Goal: Task Accomplishment & Management: Manage account settings

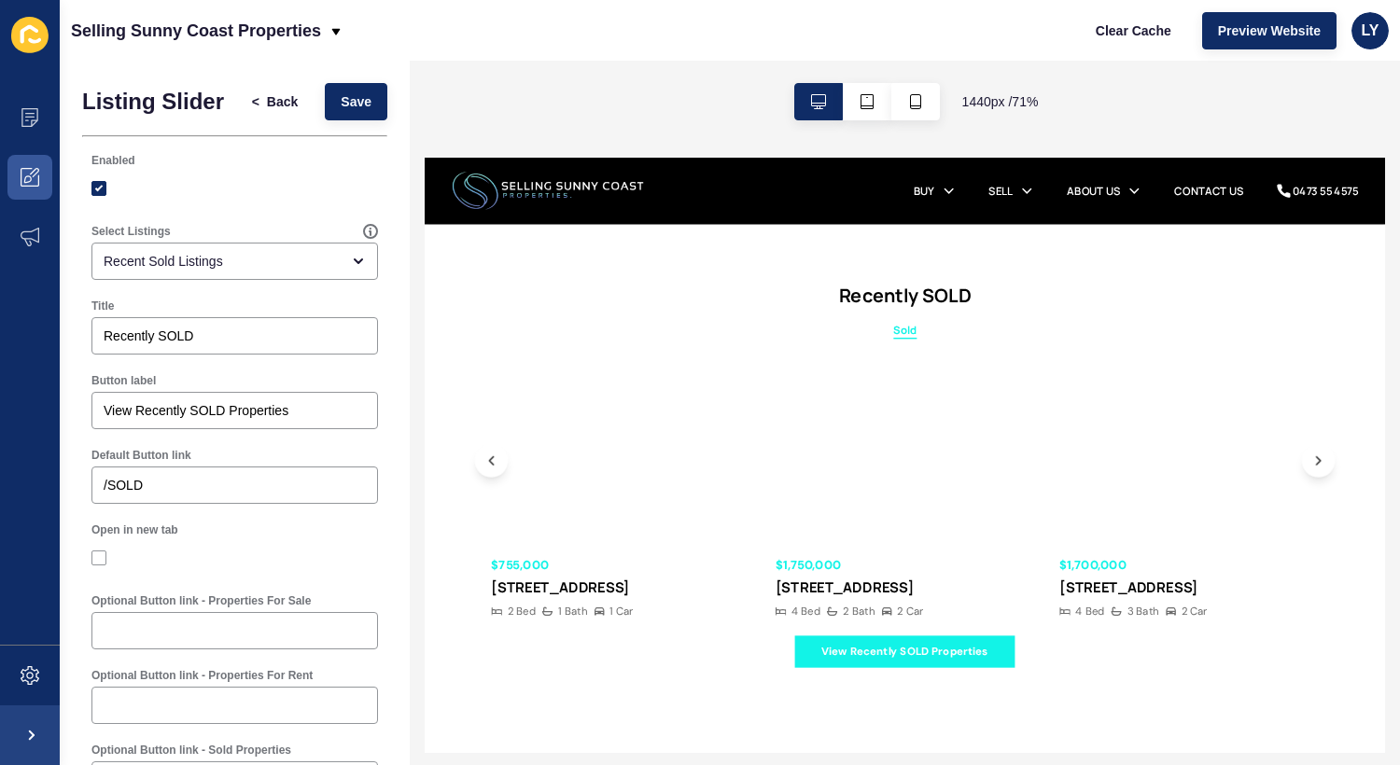
scroll to position [271, 0]
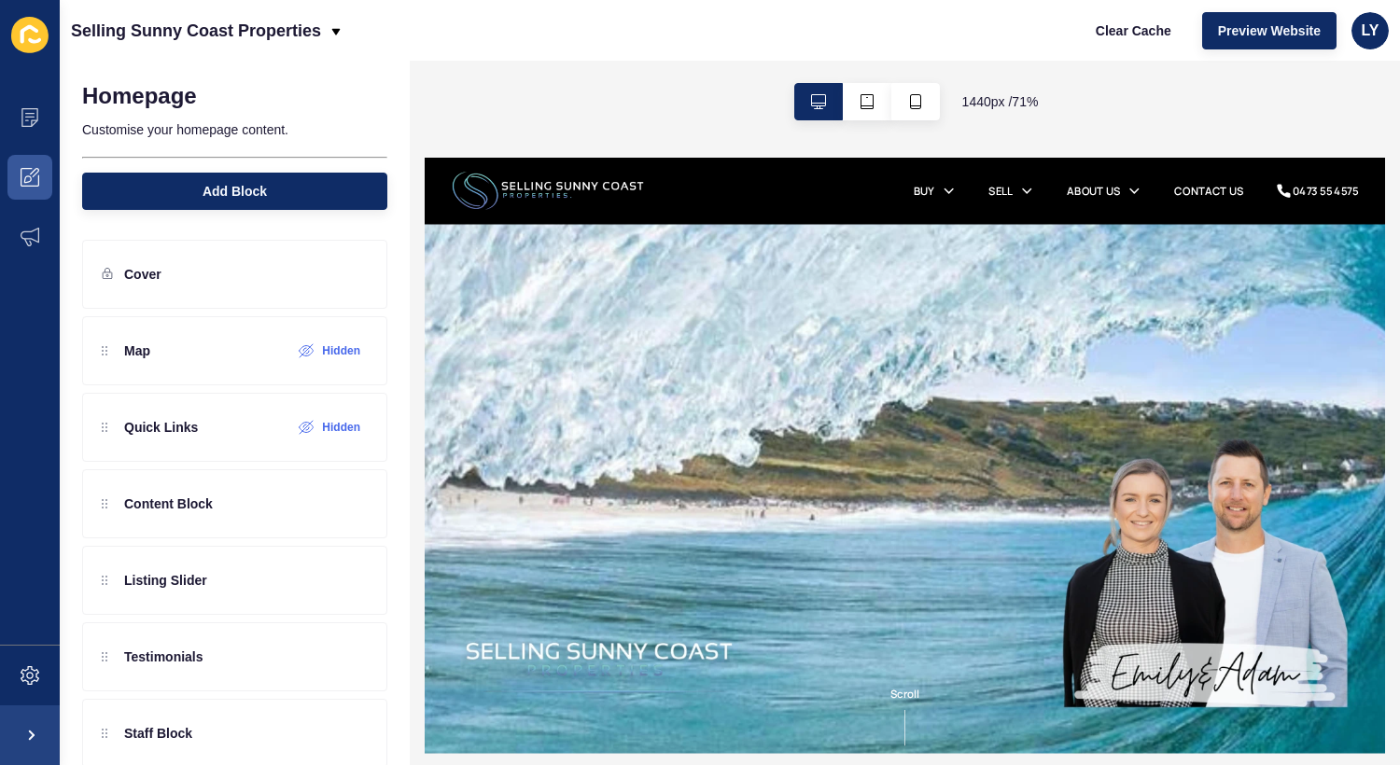
click at [1145, 97] on div "1440 px / 71 %" at bounding box center [905, 102] width 990 height 82
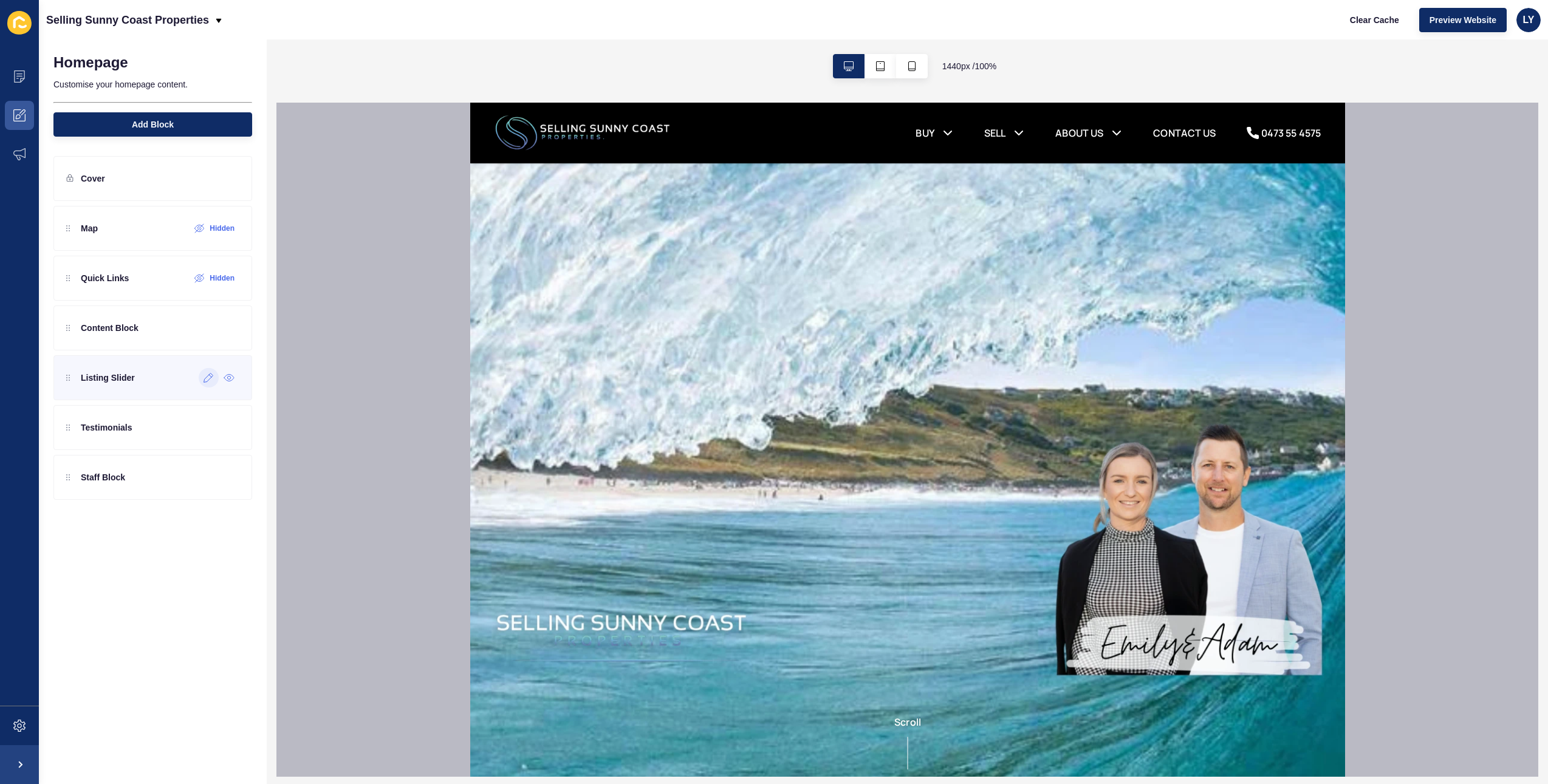
click at [206, 385] on div at bounding box center [208, 377] width 20 height 20
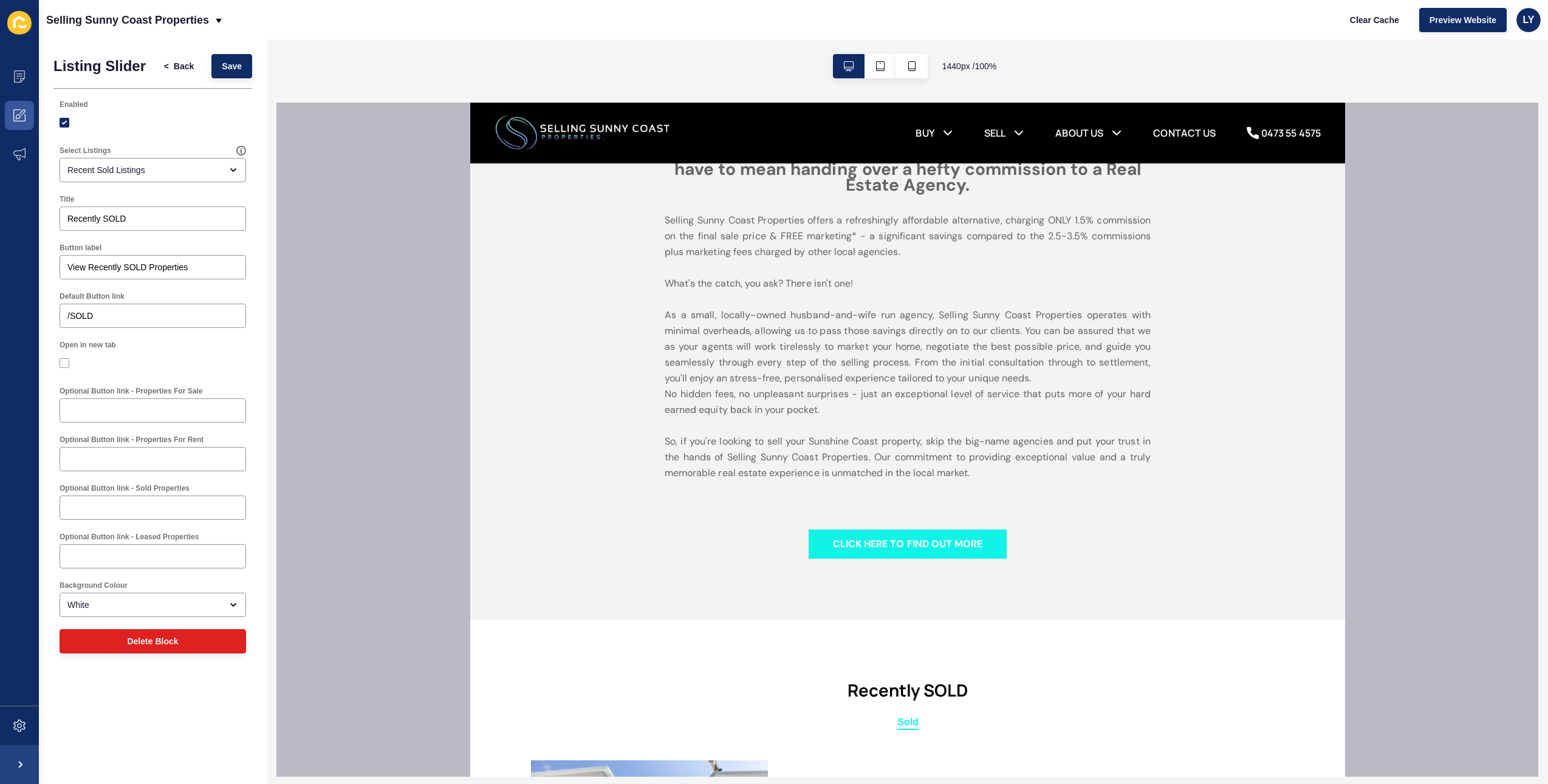
scroll to position [885, 0]
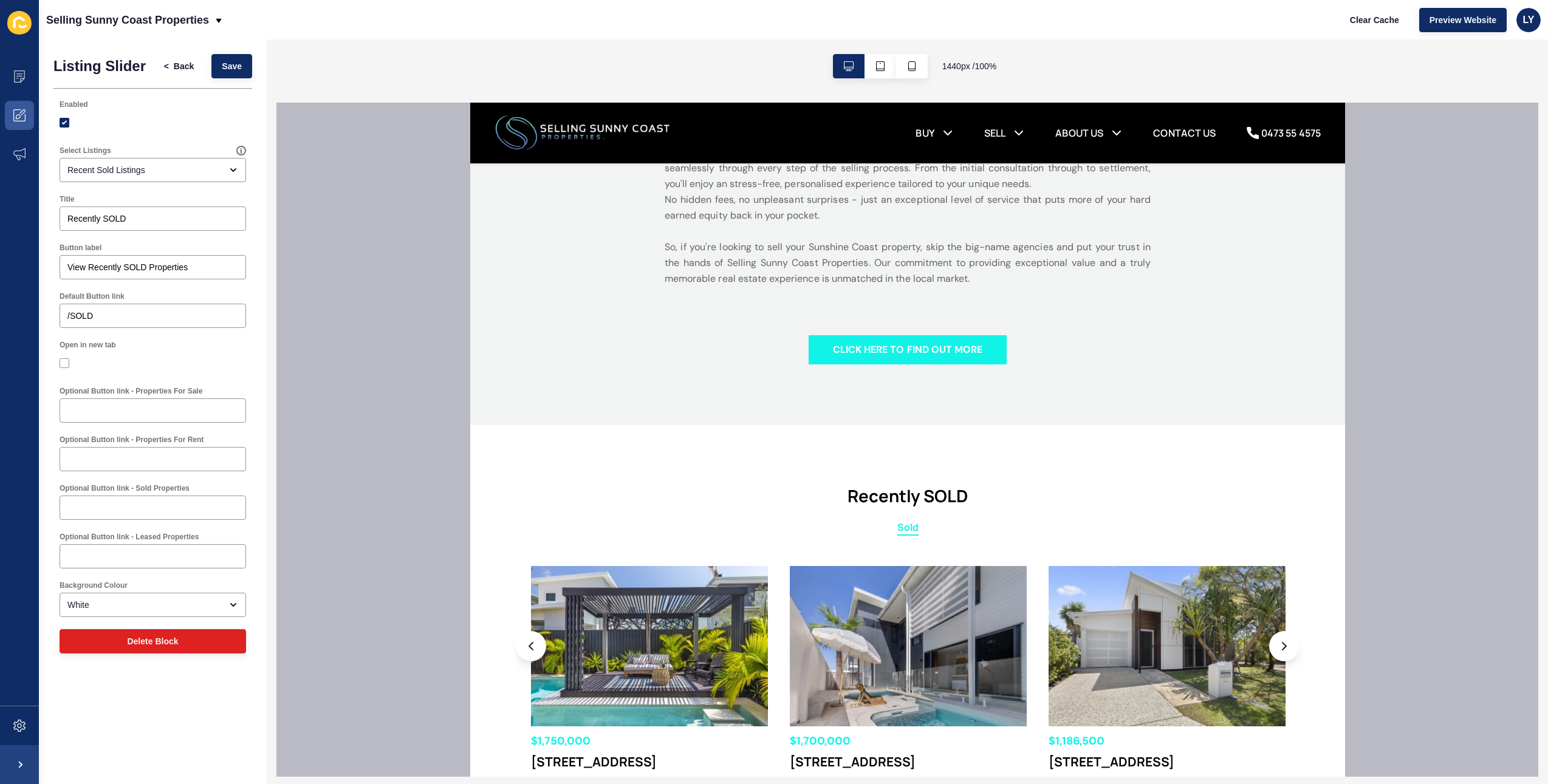
click at [6, 497] on ul "Content Appearance Marketing" at bounding box center [20, 381] width 39 height 649
click at [18, 497] on icon at bounding box center [20, 725] width 12 height 12
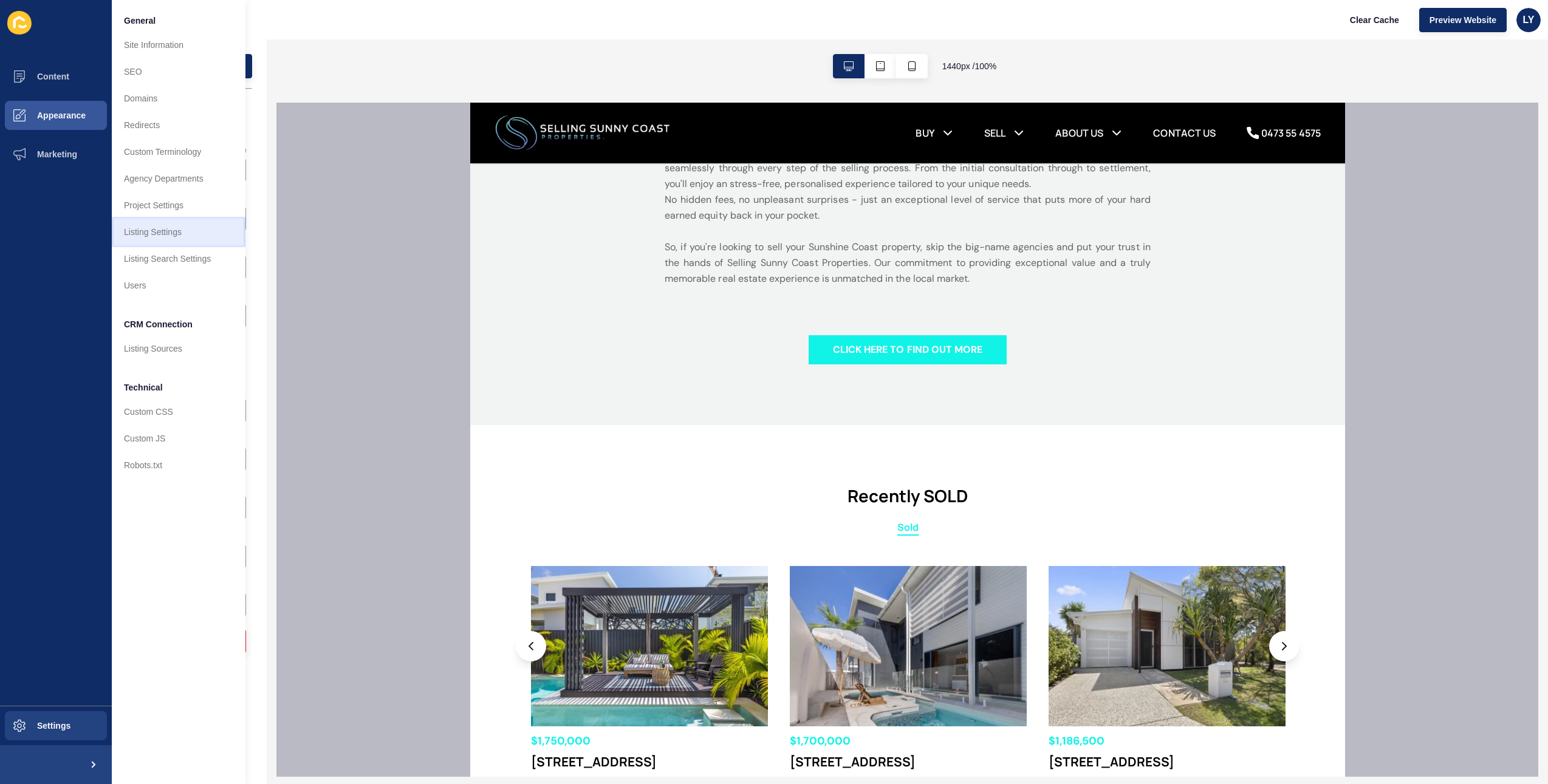
click at [148, 223] on link "Listing Settings" at bounding box center [178, 232] width 133 height 27
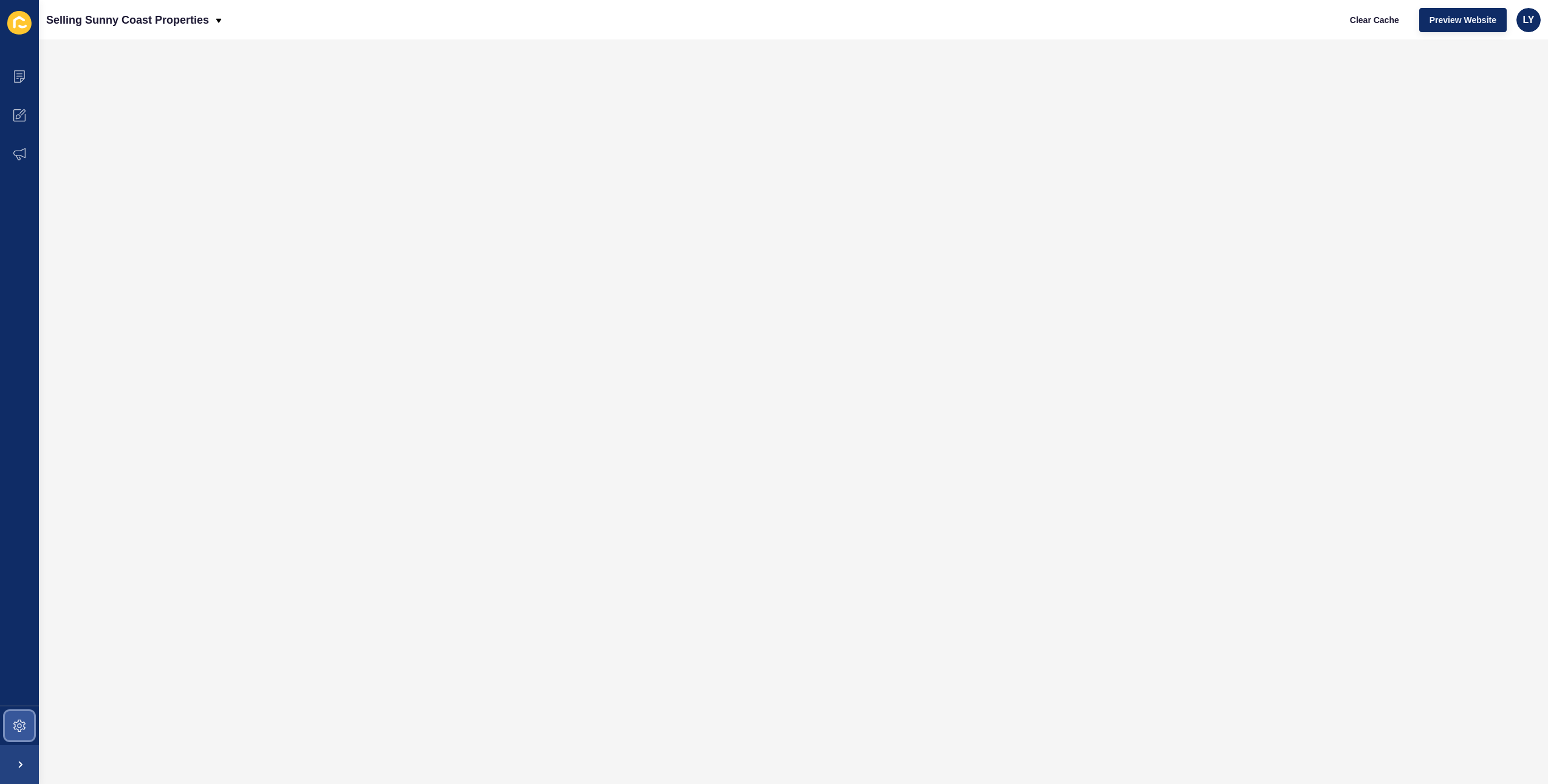
click at [18, 497] on icon at bounding box center [19, 725] width 5 height 5
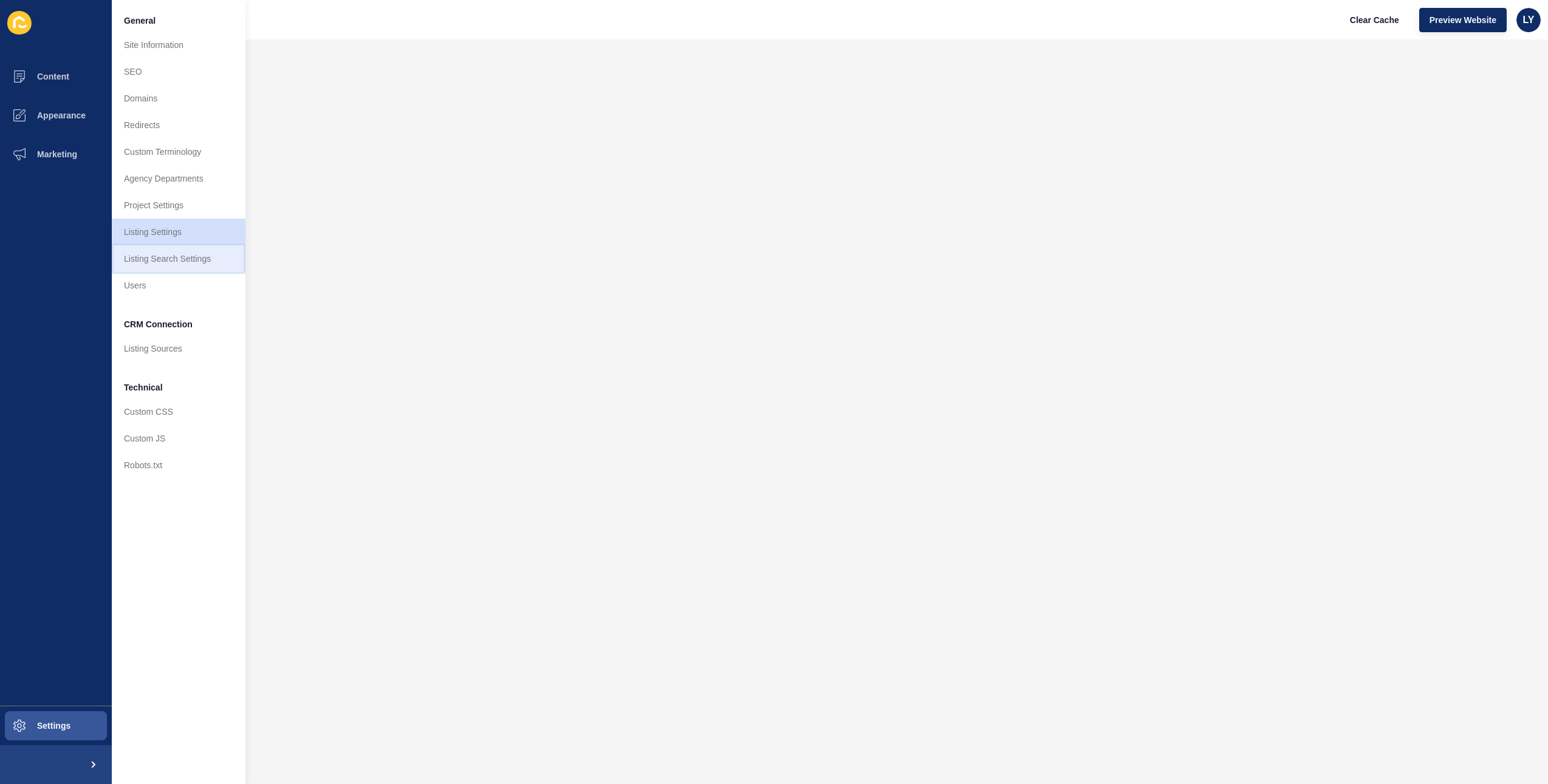
click at [182, 254] on link "Listing Search Settings" at bounding box center [178, 258] width 133 height 27
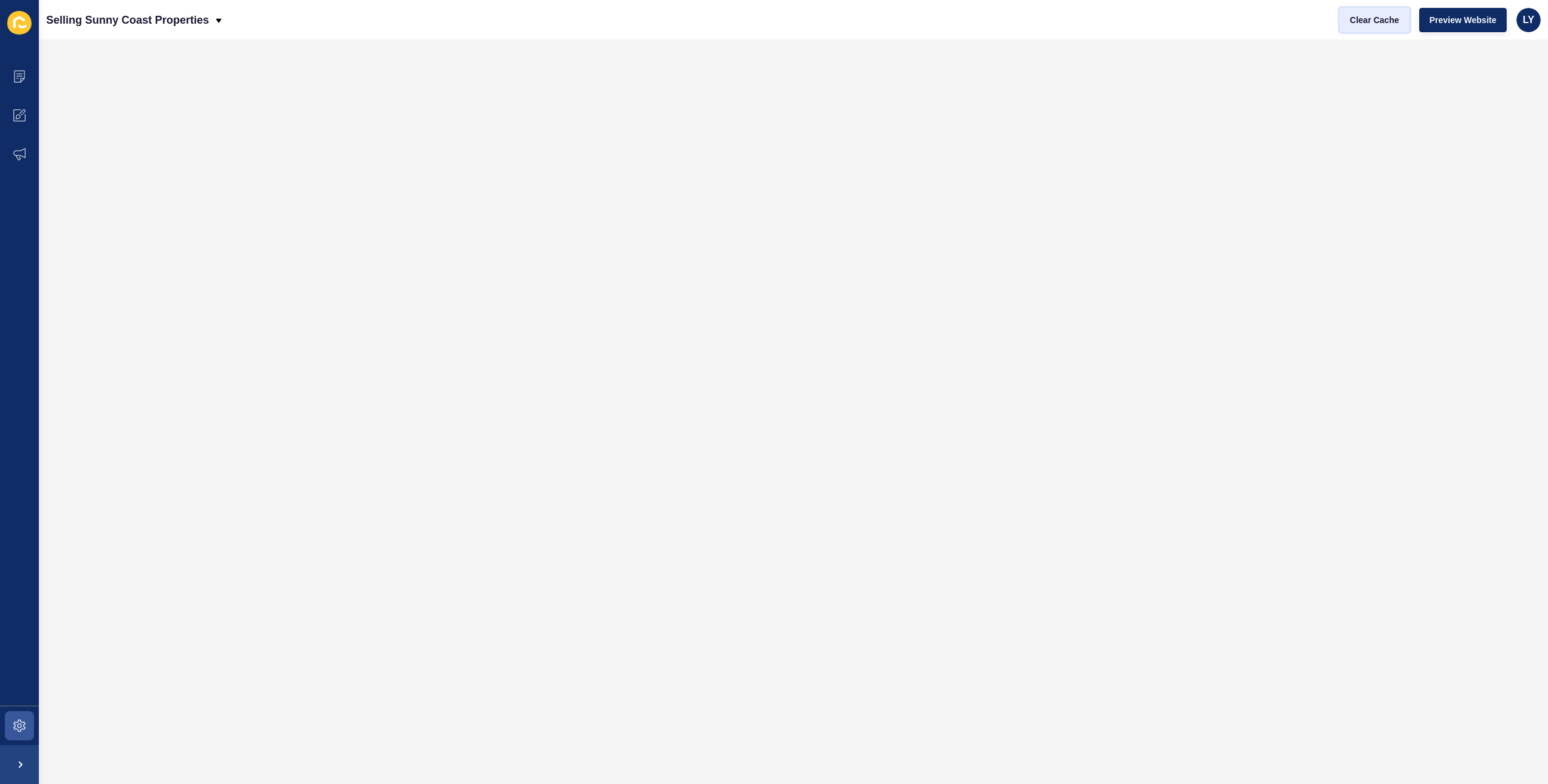
click at [911, 13] on button "Clear Cache" at bounding box center [1374, 20] width 70 height 24
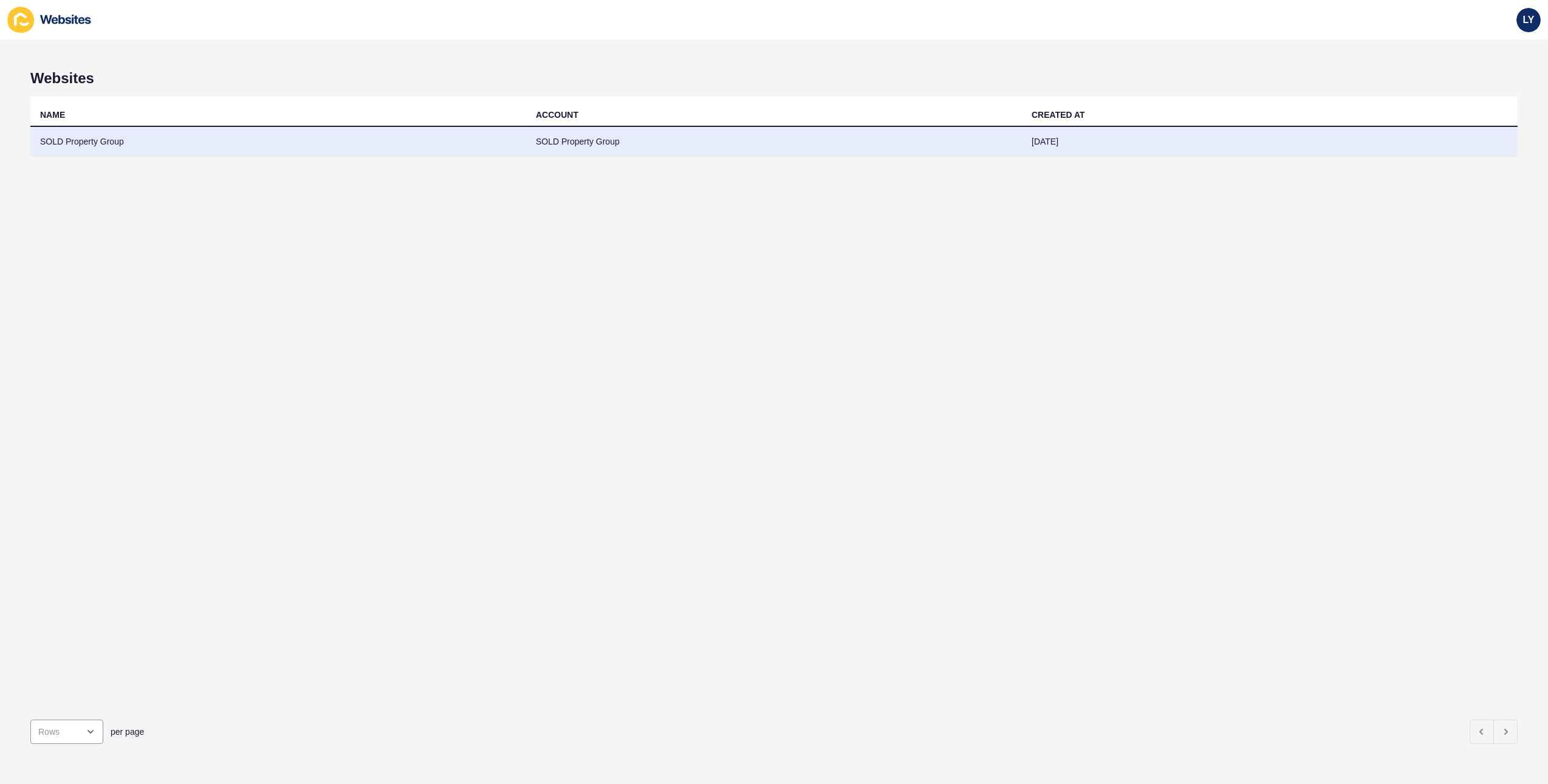
click at [458, 142] on td "SOLD Property Group" at bounding box center [278, 142] width 495 height 30
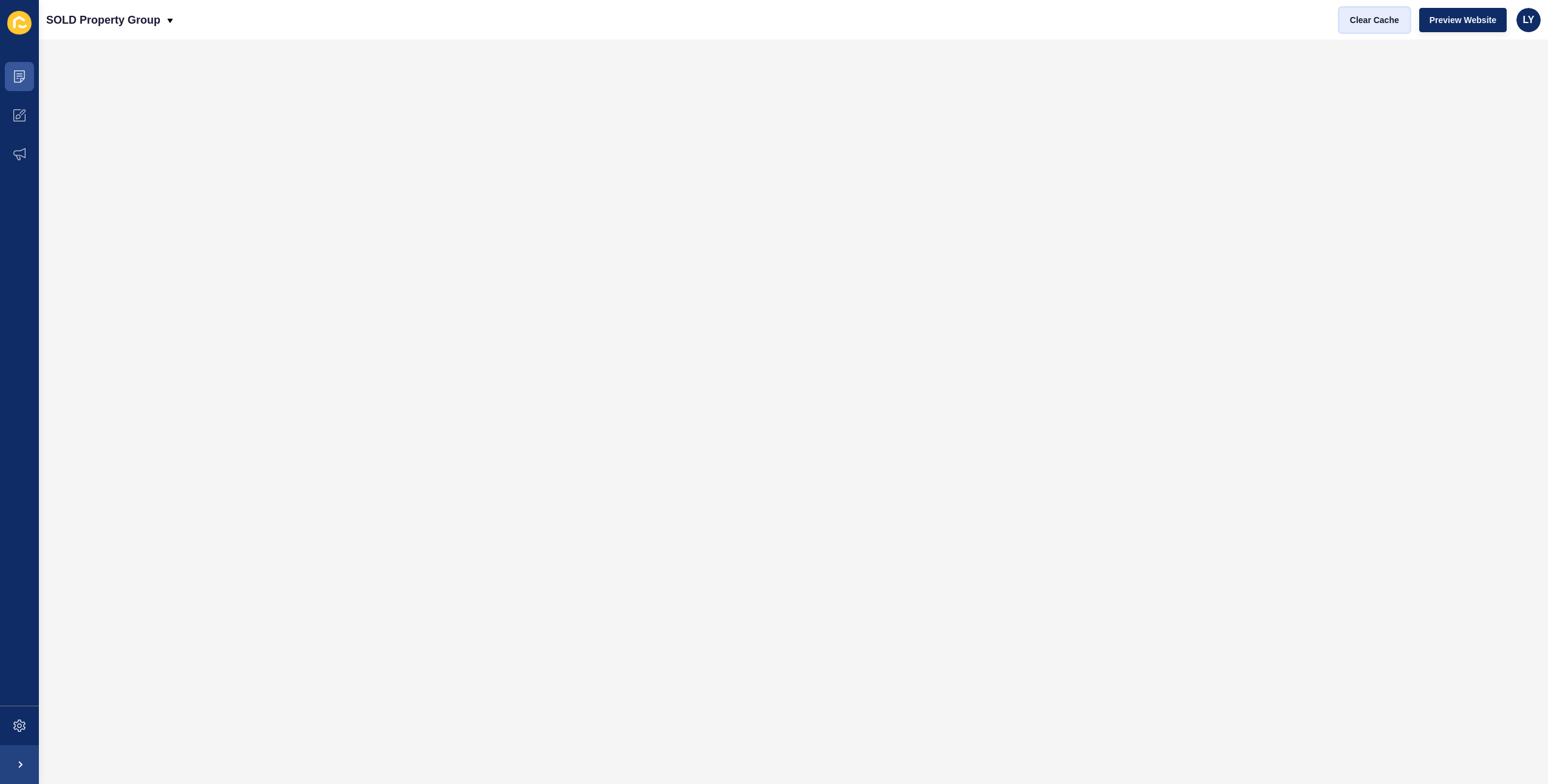
click at [1377, 23] on span "Clear Cache" at bounding box center [1374, 20] width 49 height 12
click at [1441, 23] on span "Preview Website" at bounding box center [1463, 20] width 67 height 12
click at [14, 726] on icon at bounding box center [20, 725] width 12 height 12
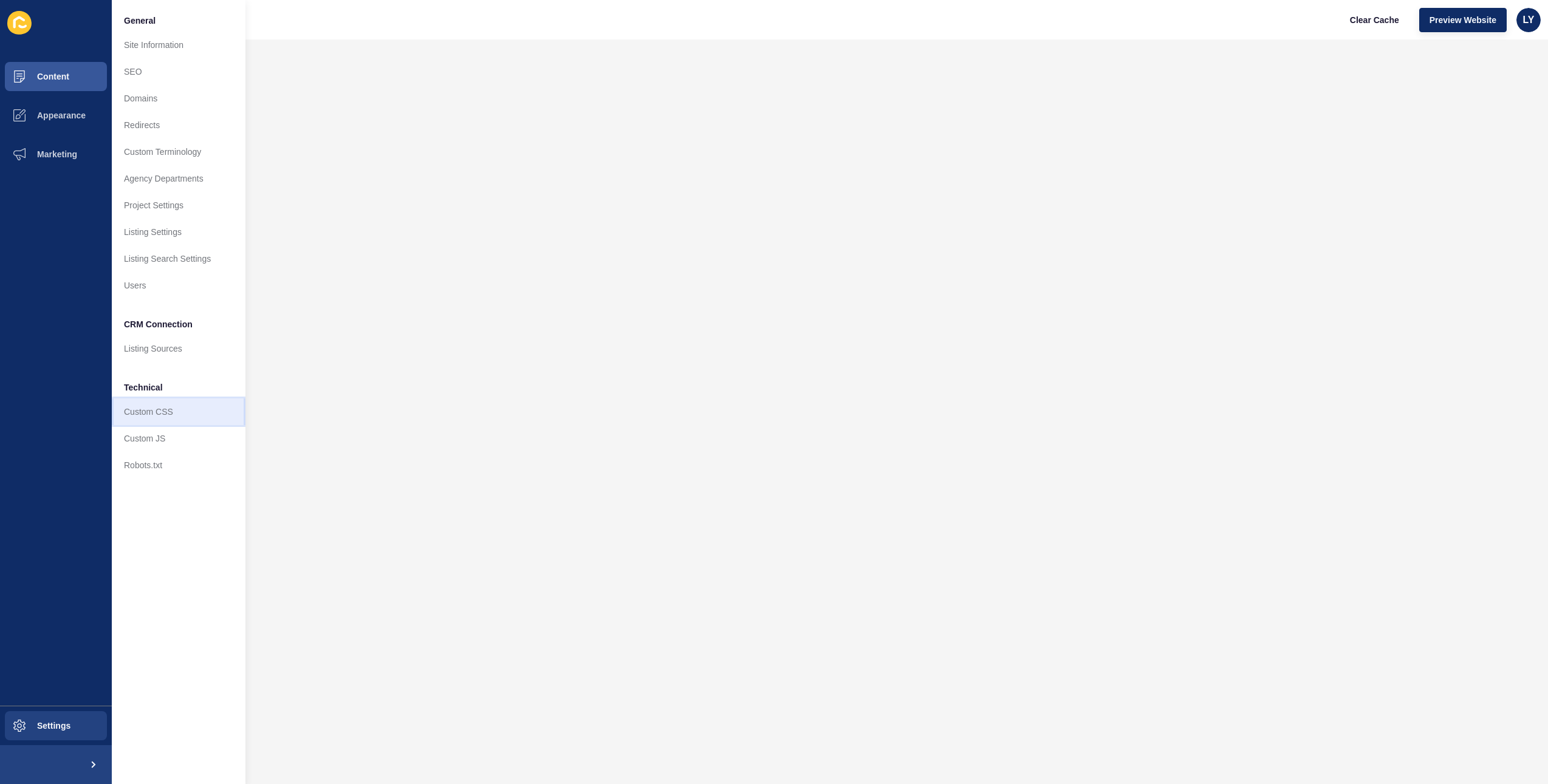
click at [169, 414] on link "Custom CSS" at bounding box center [178, 411] width 133 height 27
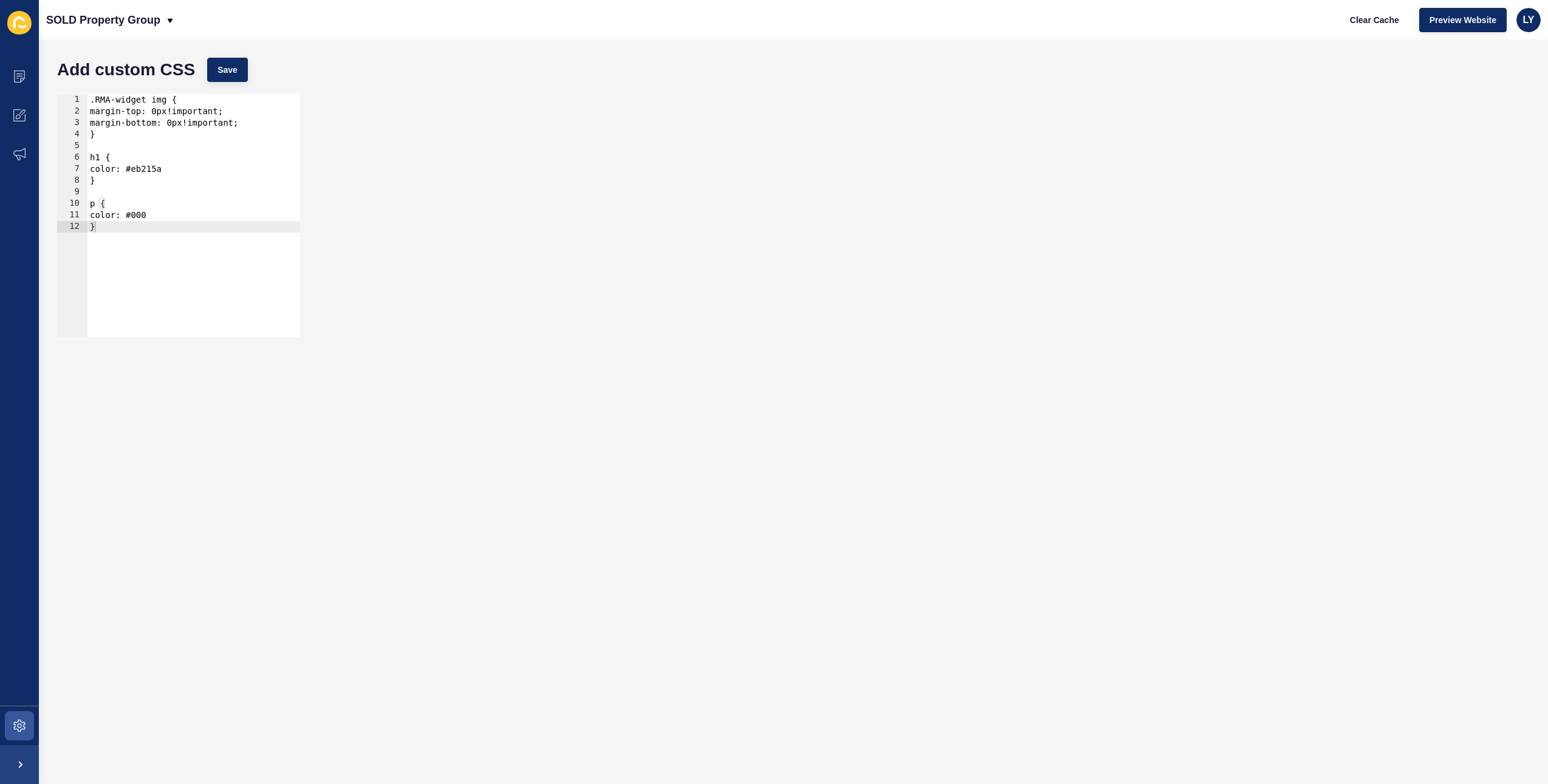
type textarea "}"
click at [154, 258] on div ".RMA-widget img { margin-top: 0px!important; margin-bottom: 0px!important; } h1…" at bounding box center [193, 227] width 213 height 266
type textarea "a {"
type textarea "}"
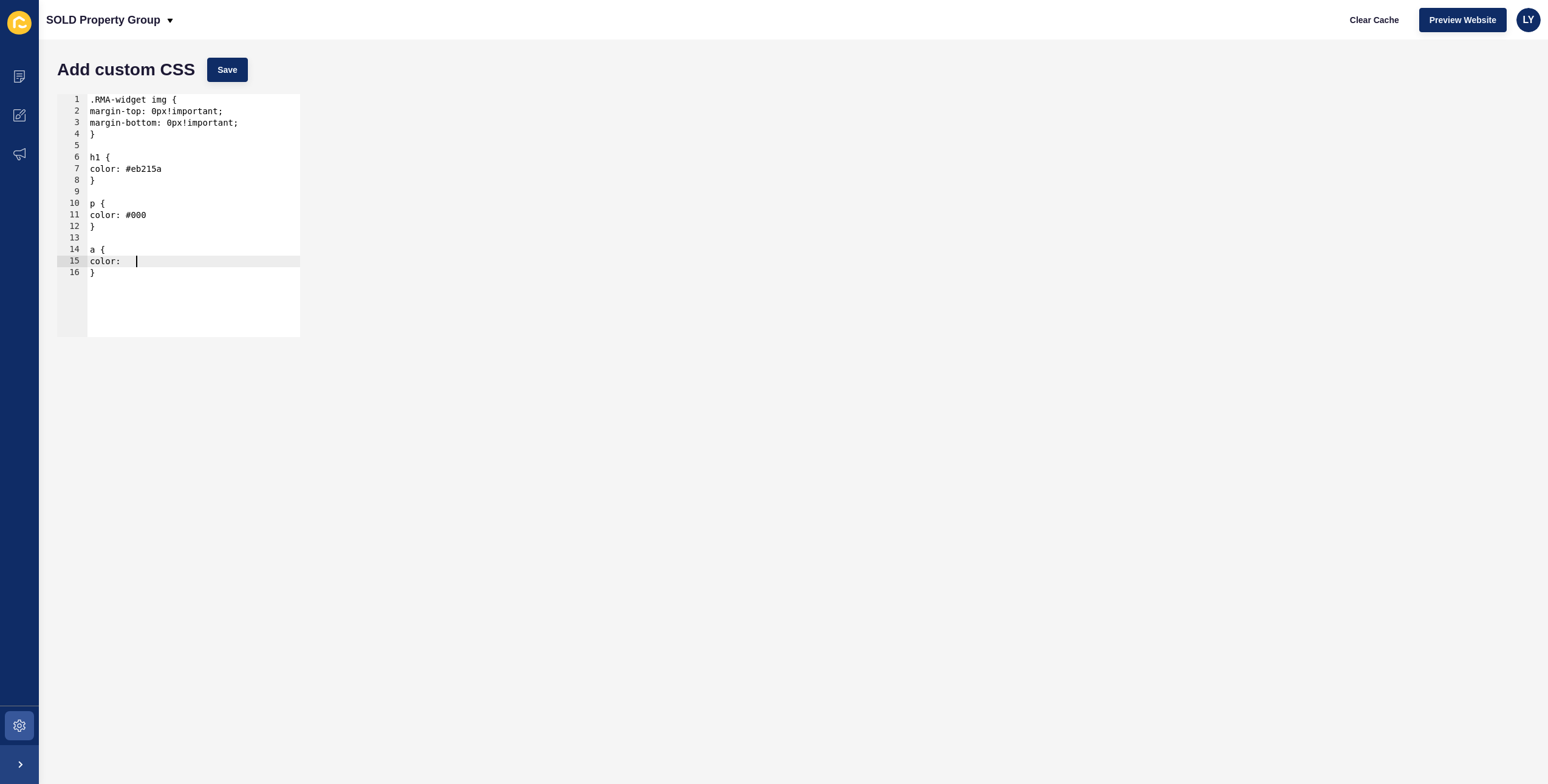
paste textarea "EB255D"
click at [238, 66] on button "Save" at bounding box center [227, 70] width 41 height 24
click at [118, 126] on div ".RMA-widget img { margin-top: 0px!important; margin-bottom: 0px!important; } h1…" at bounding box center [193, 227] width 213 height 266
click at [109, 109] on div ".RMA-widget img { margin-top: 0px!important; margin-bottom: 0px!important; } h1…" at bounding box center [193, 227] width 213 height 266
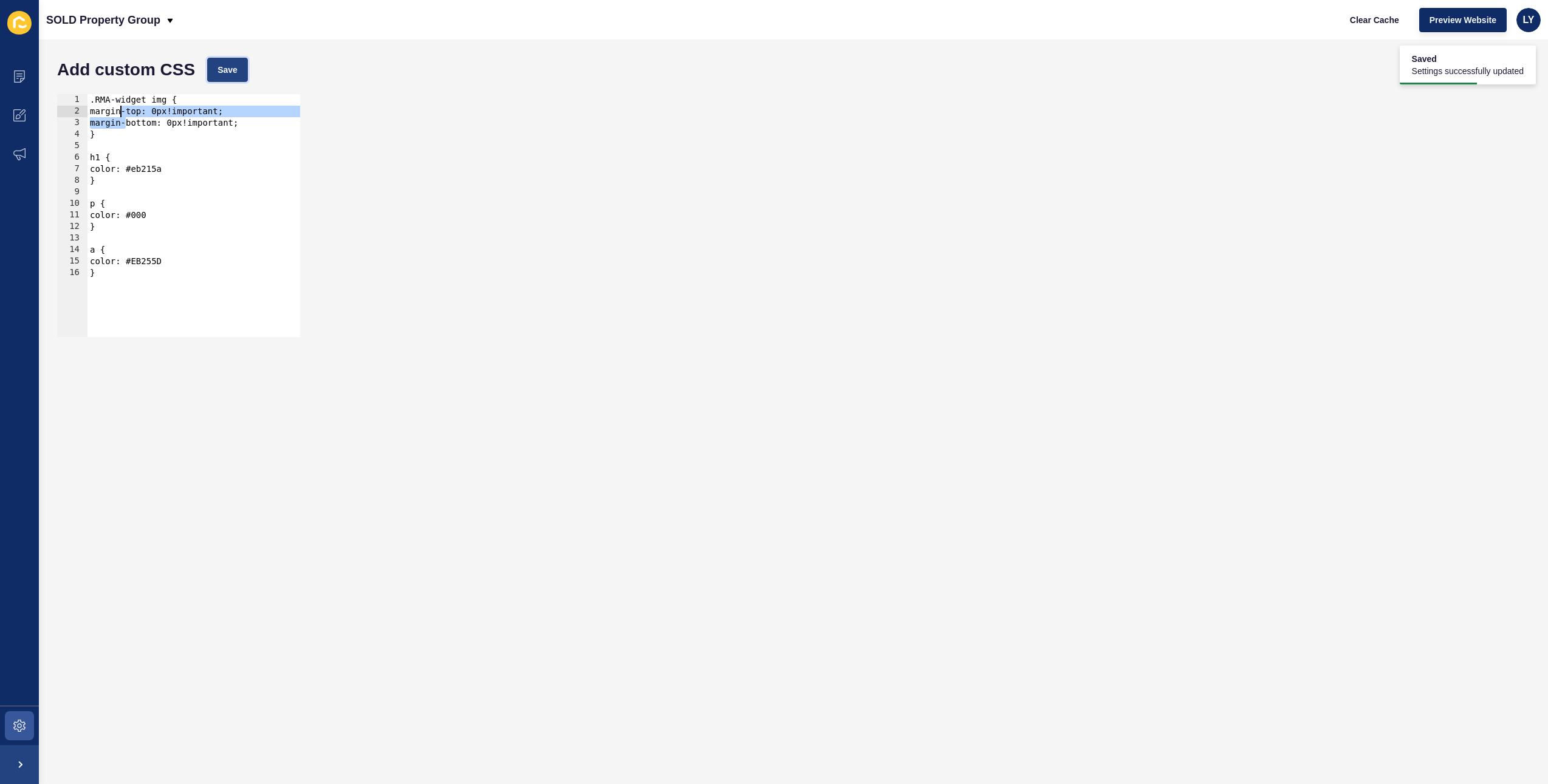
click at [214, 72] on button "Save" at bounding box center [227, 70] width 41 height 24
click at [1385, 14] on span "Clear Cache" at bounding box center [1374, 20] width 49 height 12
click at [160, 169] on div ".RMA-widget img { margin-top: 0px!important; margin-bottom: 0px!important; } h1…" at bounding box center [193, 227] width 213 height 266
click at [153, 259] on div ".RMA-widget img { margin-top: 0px!important; margin-bottom: 0px!important; } h1…" at bounding box center [193, 227] width 213 height 266
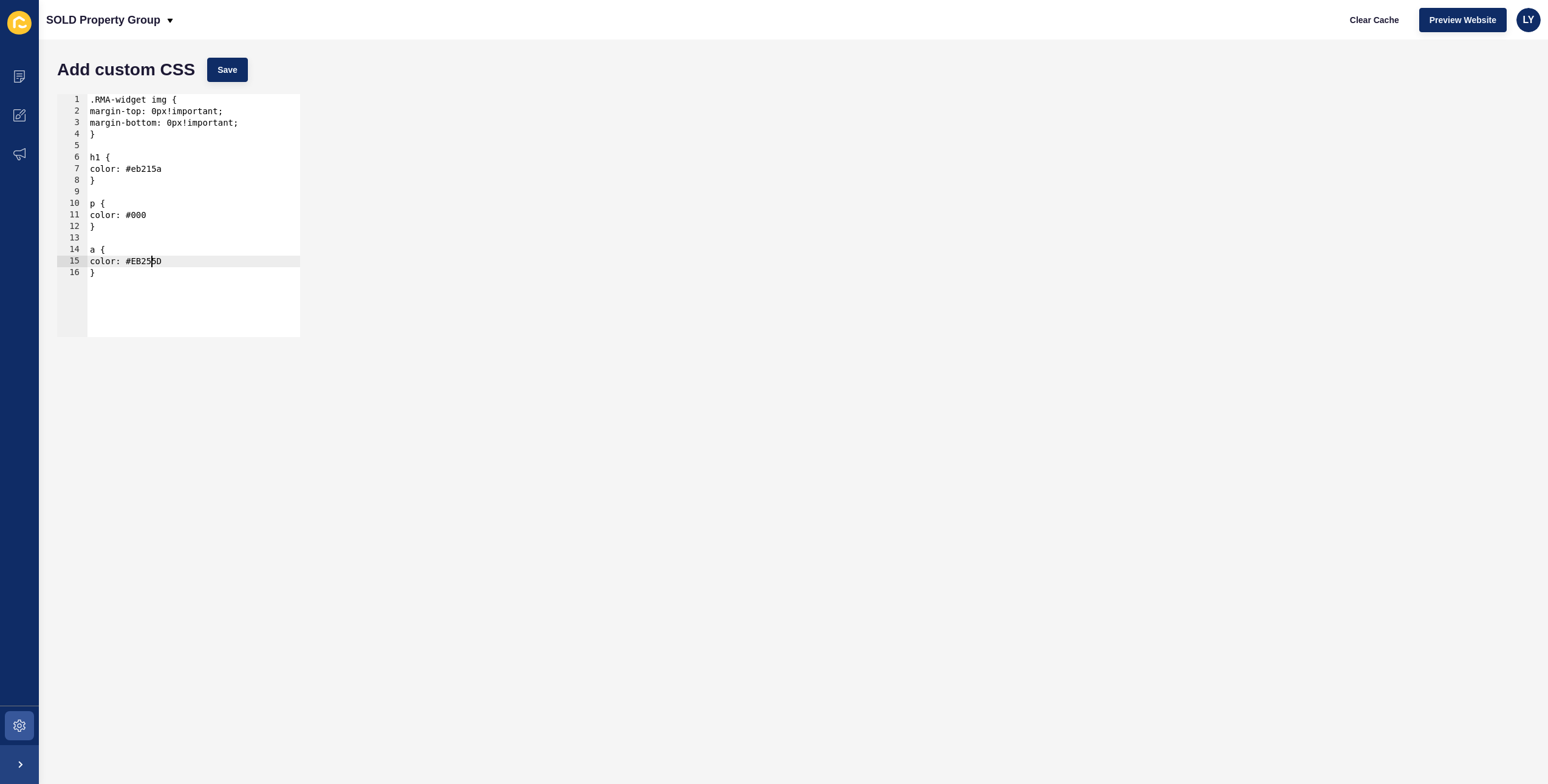
click at [153, 259] on div ".RMA-widget img { margin-top: 0px!important; margin-bottom: 0px!important; } h1…" at bounding box center [193, 227] width 213 height 266
paste textarea "eb215a"
type textarea "color: #eb215a"
click at [238, 72] on button "Save" at bounding box center [227, 70] width 41 height 24
click at [1360, 8] on button "Clear Cache" at bounding box center [1374, 20] width 70 height 24
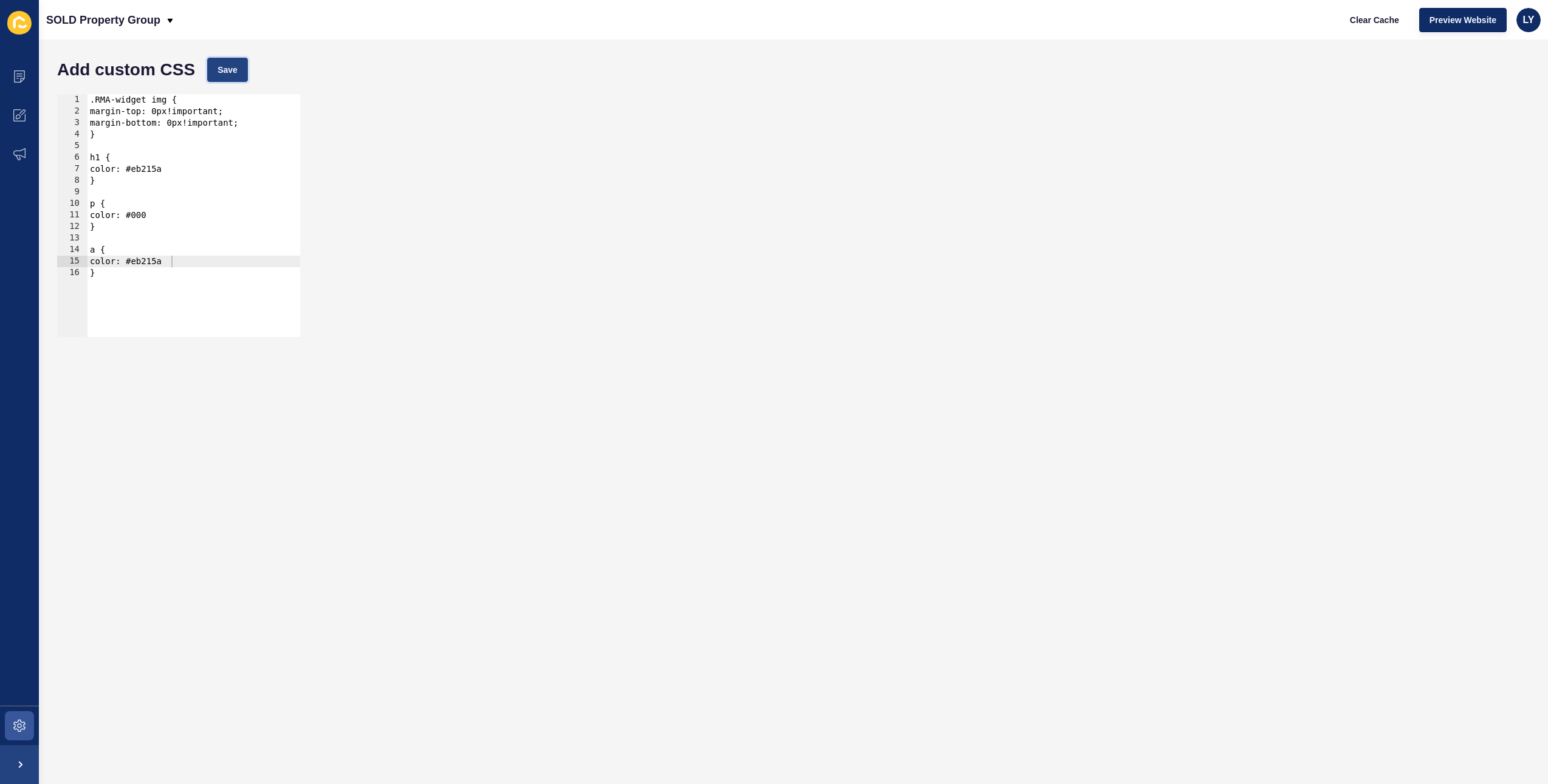
click at [222, 65] on span "Save" at bounding box center [227, 70] width 20 height 12
click at [21, 67] on span at bounding box center [20, 77] width 39 height 39
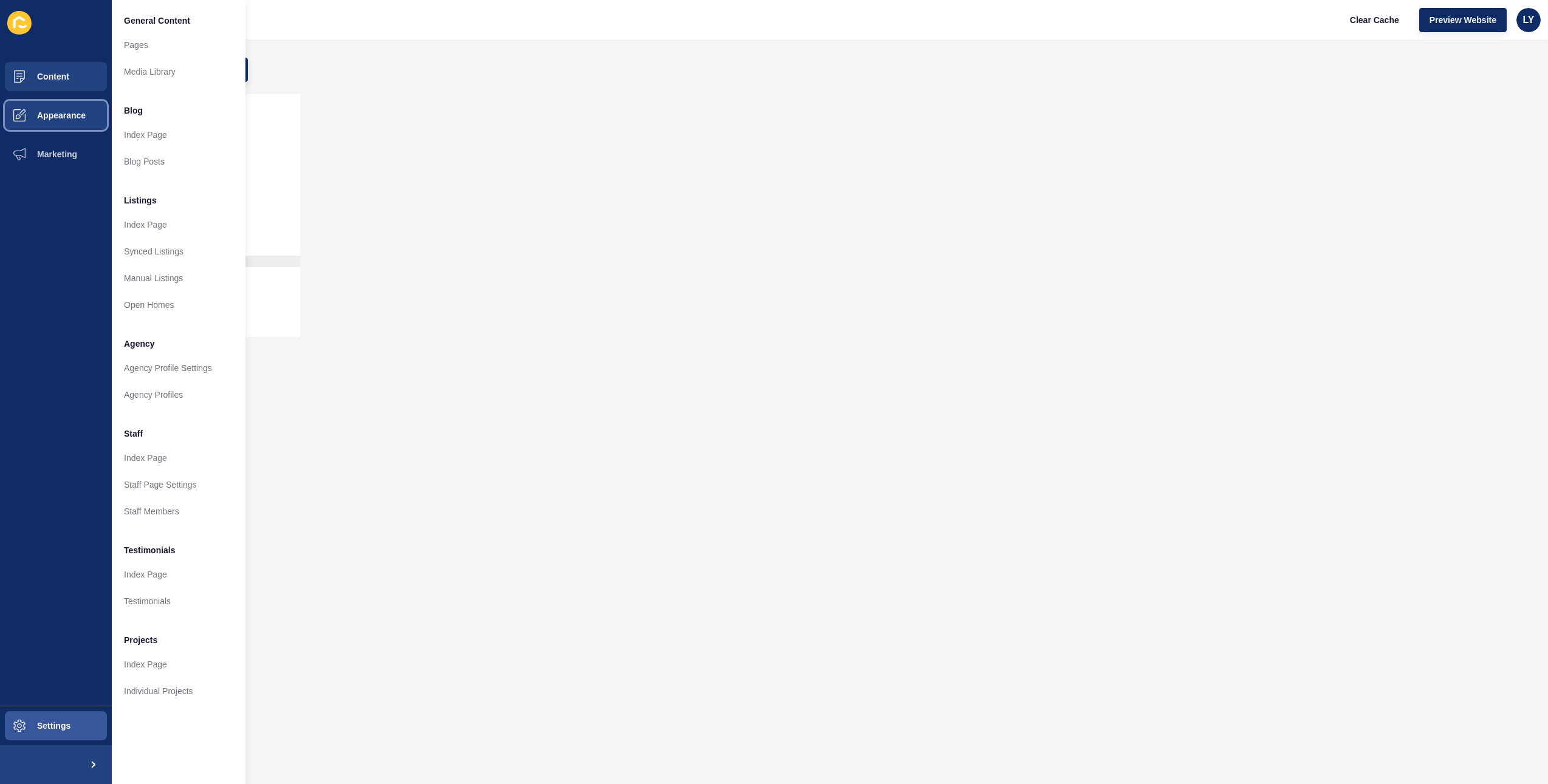
click at [42, 111] on span "Appearance" at bounding box center [42, 115] width 87 height 10
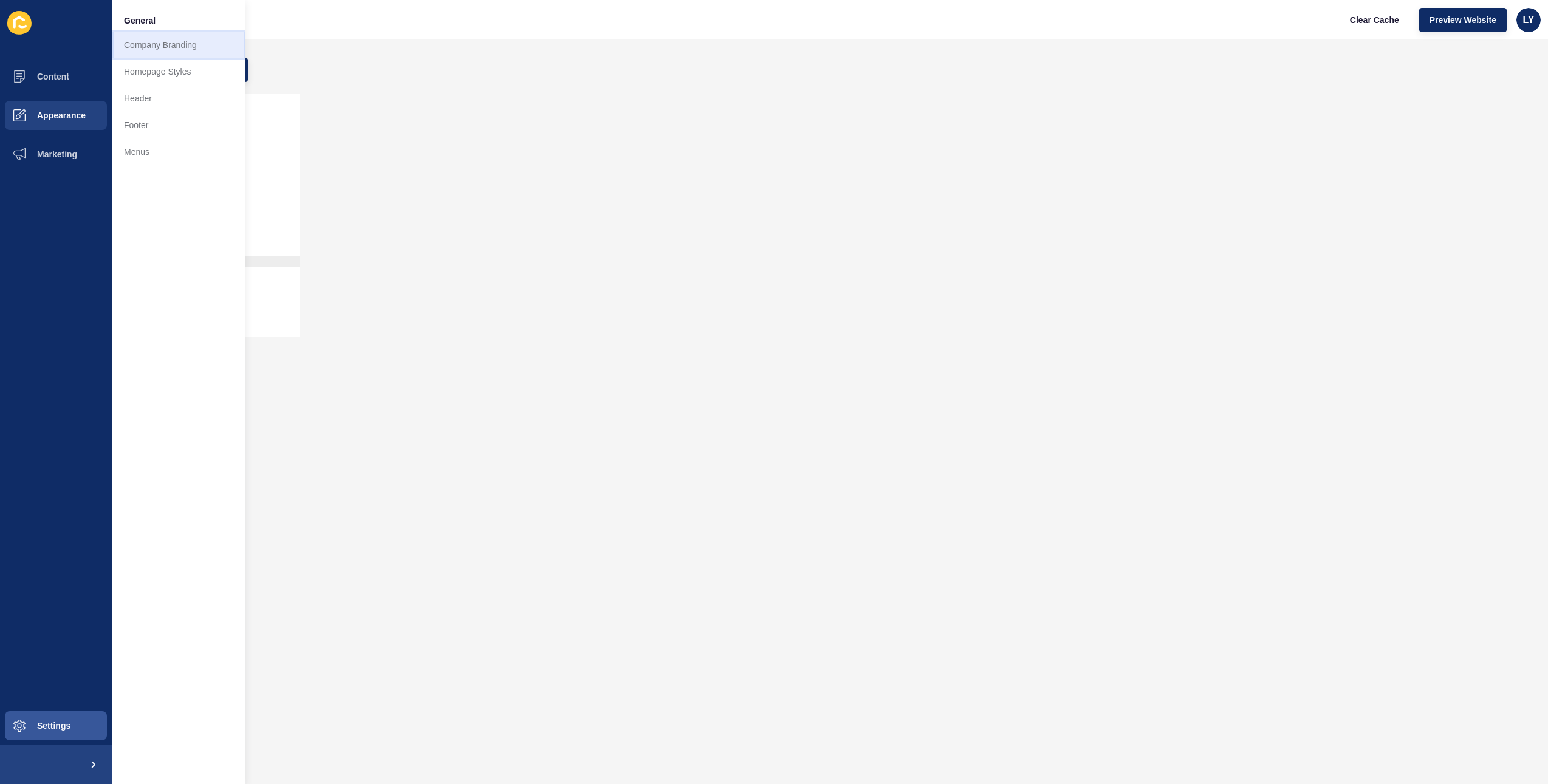
click at [169, 38] on link "Company Branding" at bounding box center [178, 45] width 133 height 27
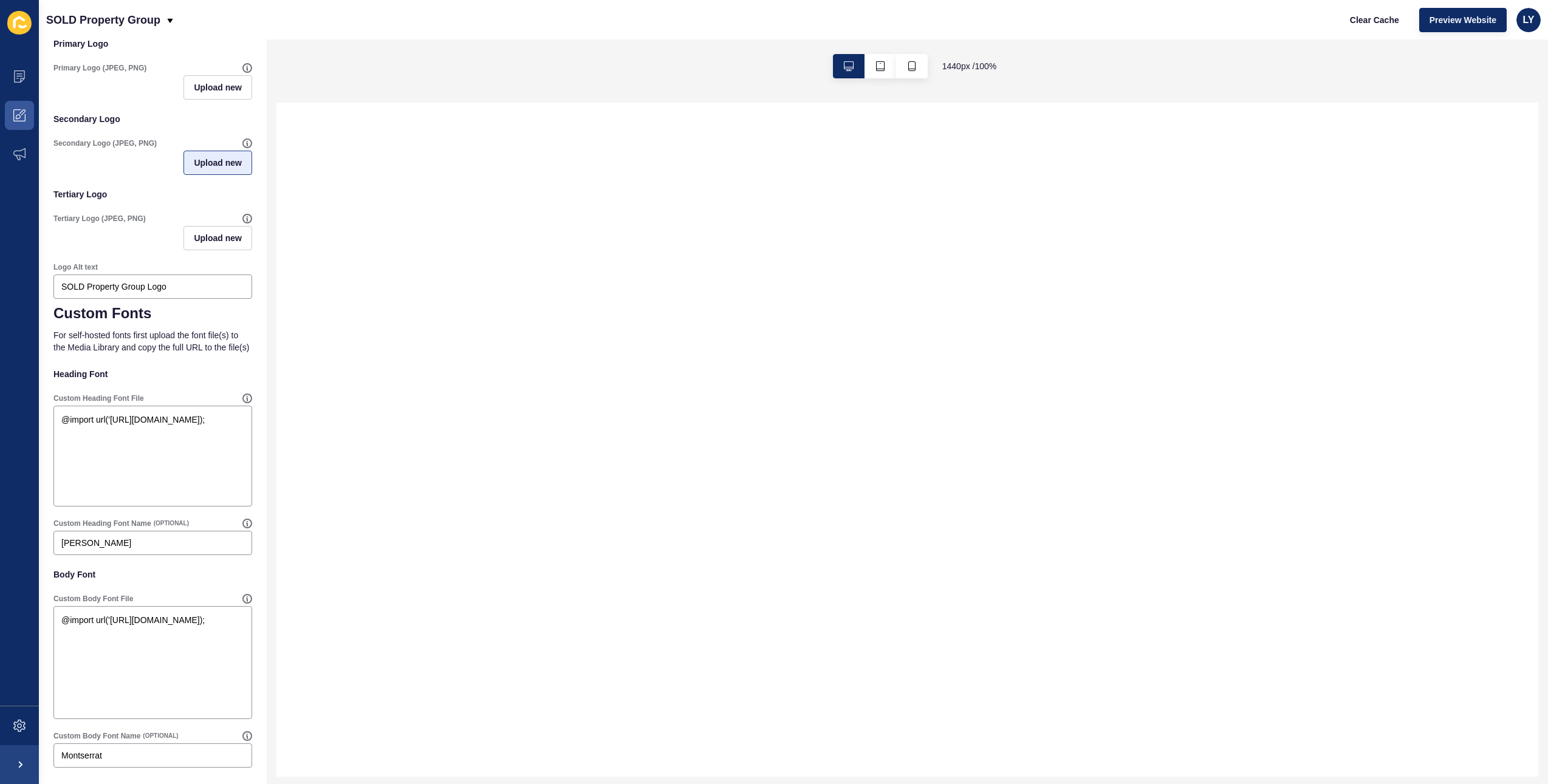
scroll to position [297, 0]
select select
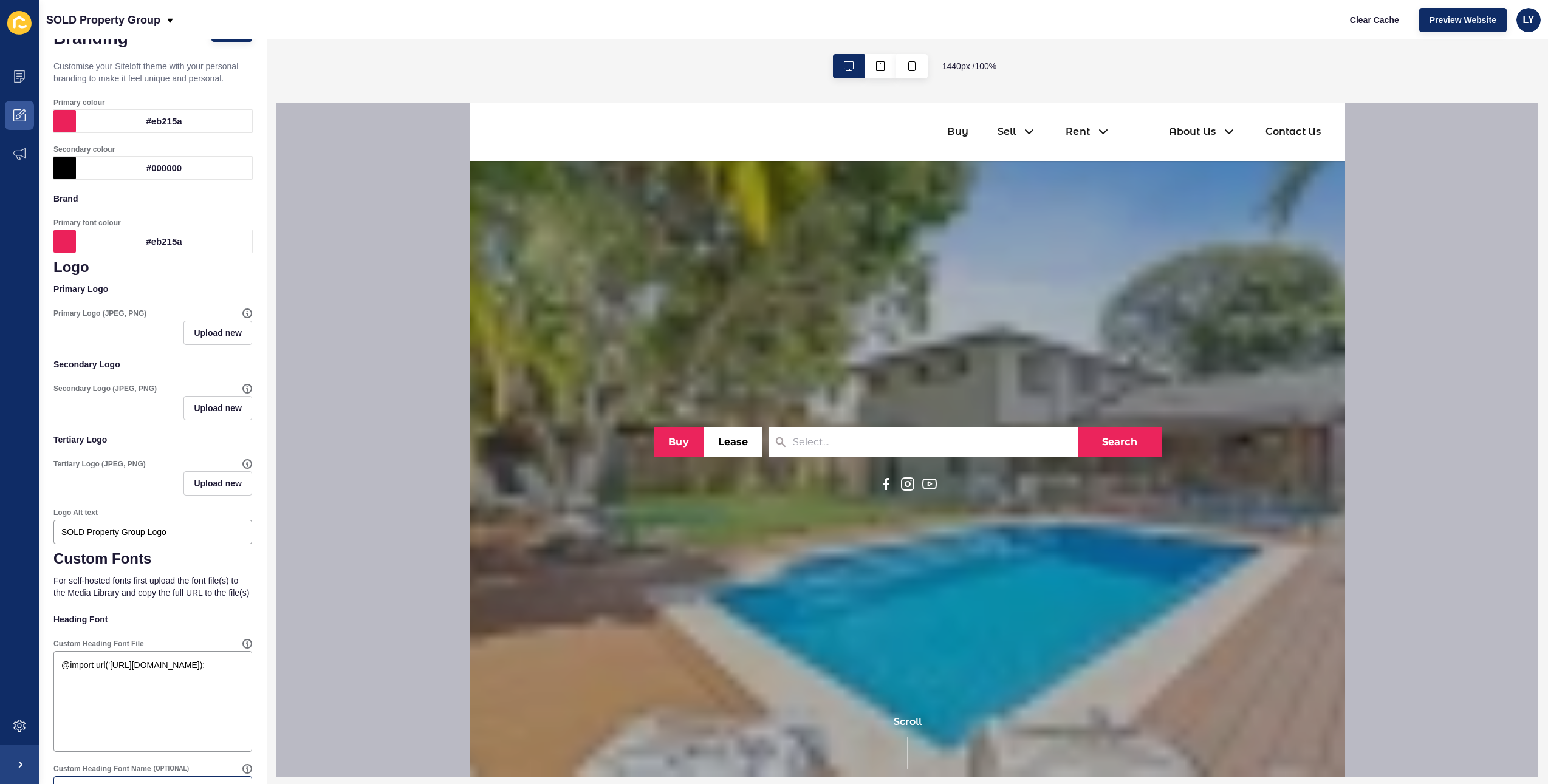
scroll to position [0, 0]
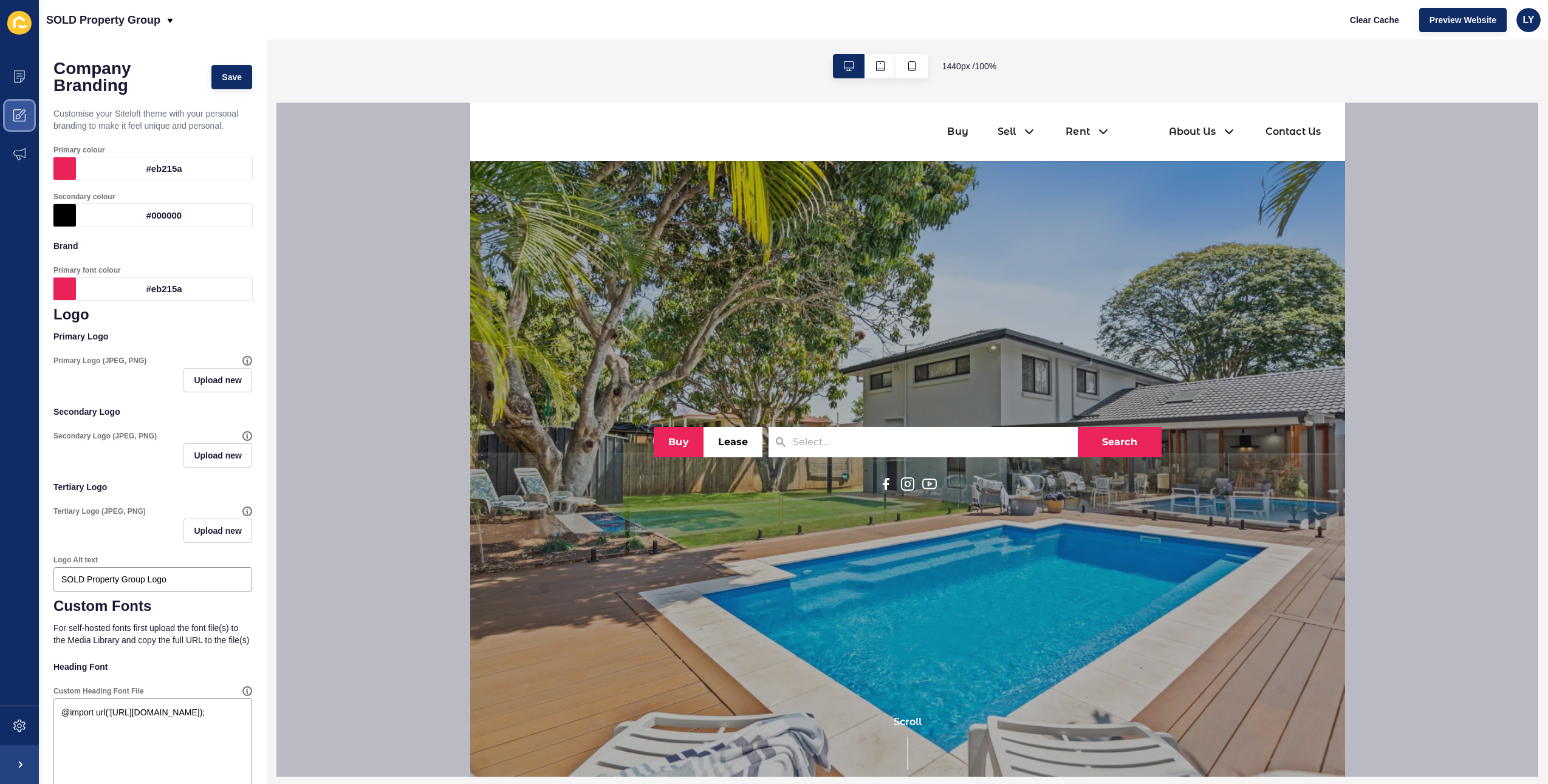
click at [23, 123] on span at bounding box center [20, 115] width 39 height 39
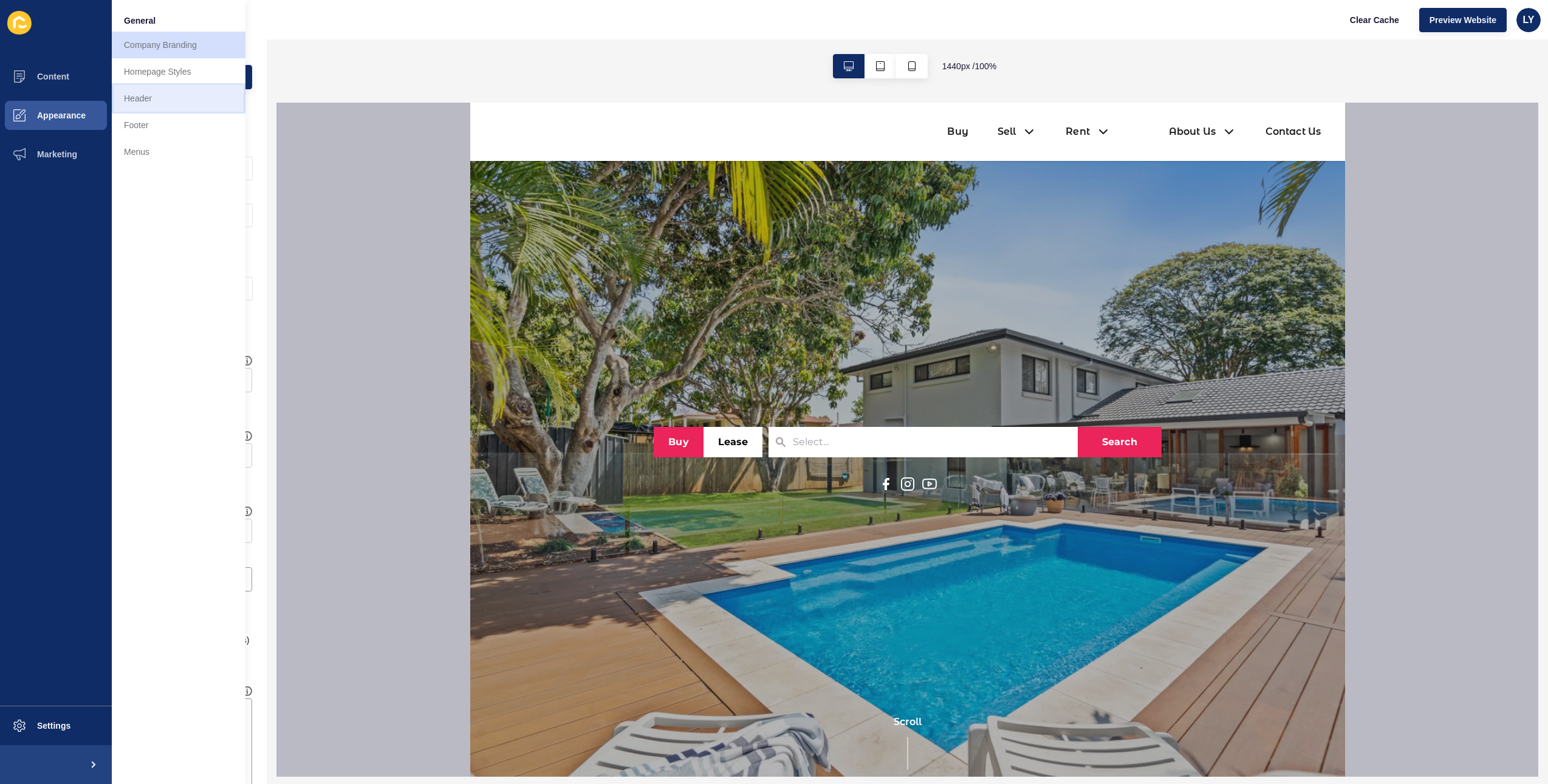
click at [154, 98] on link "Header" at bounding box center [178, 98] width 133 height 27
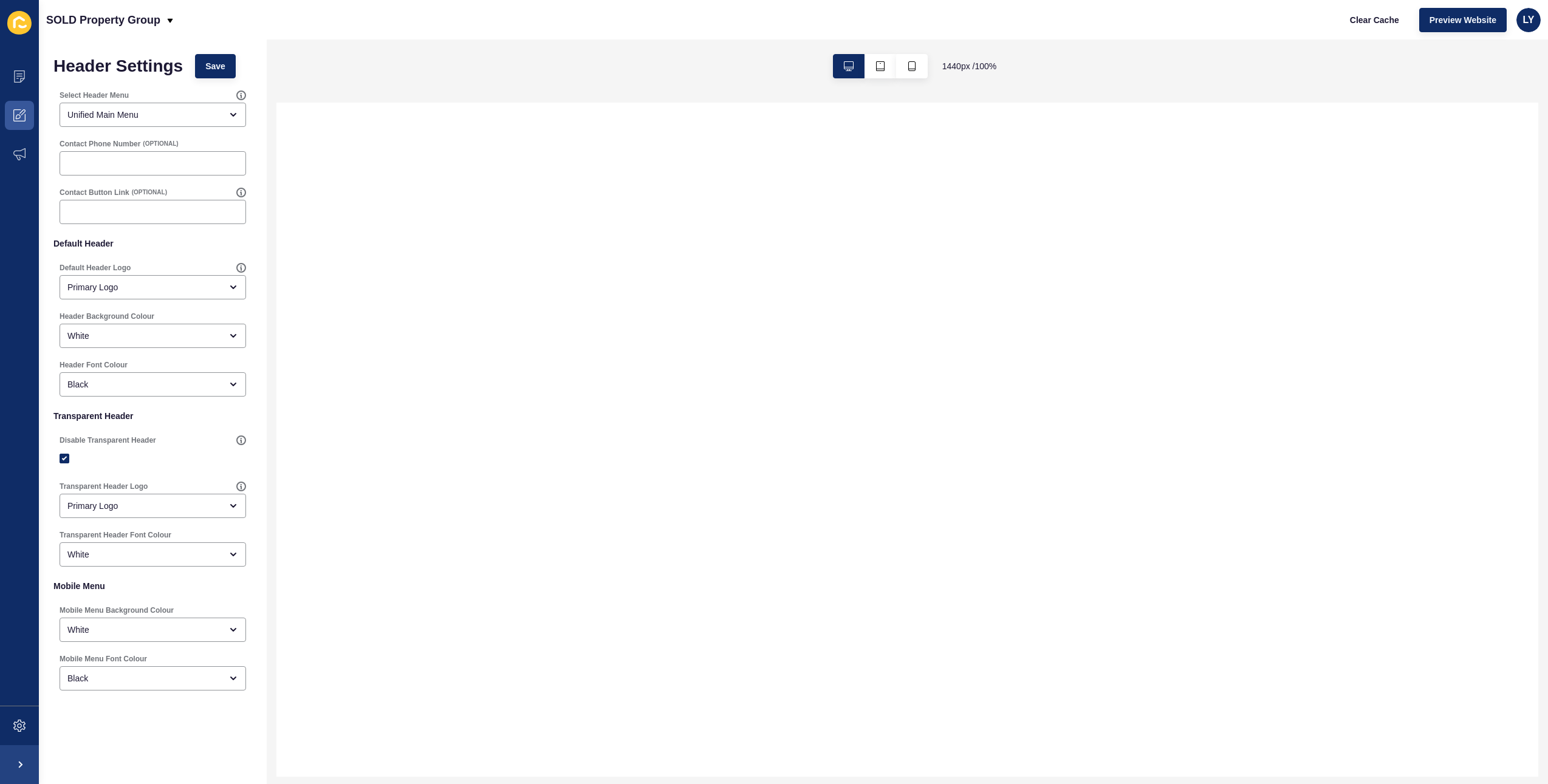
select select
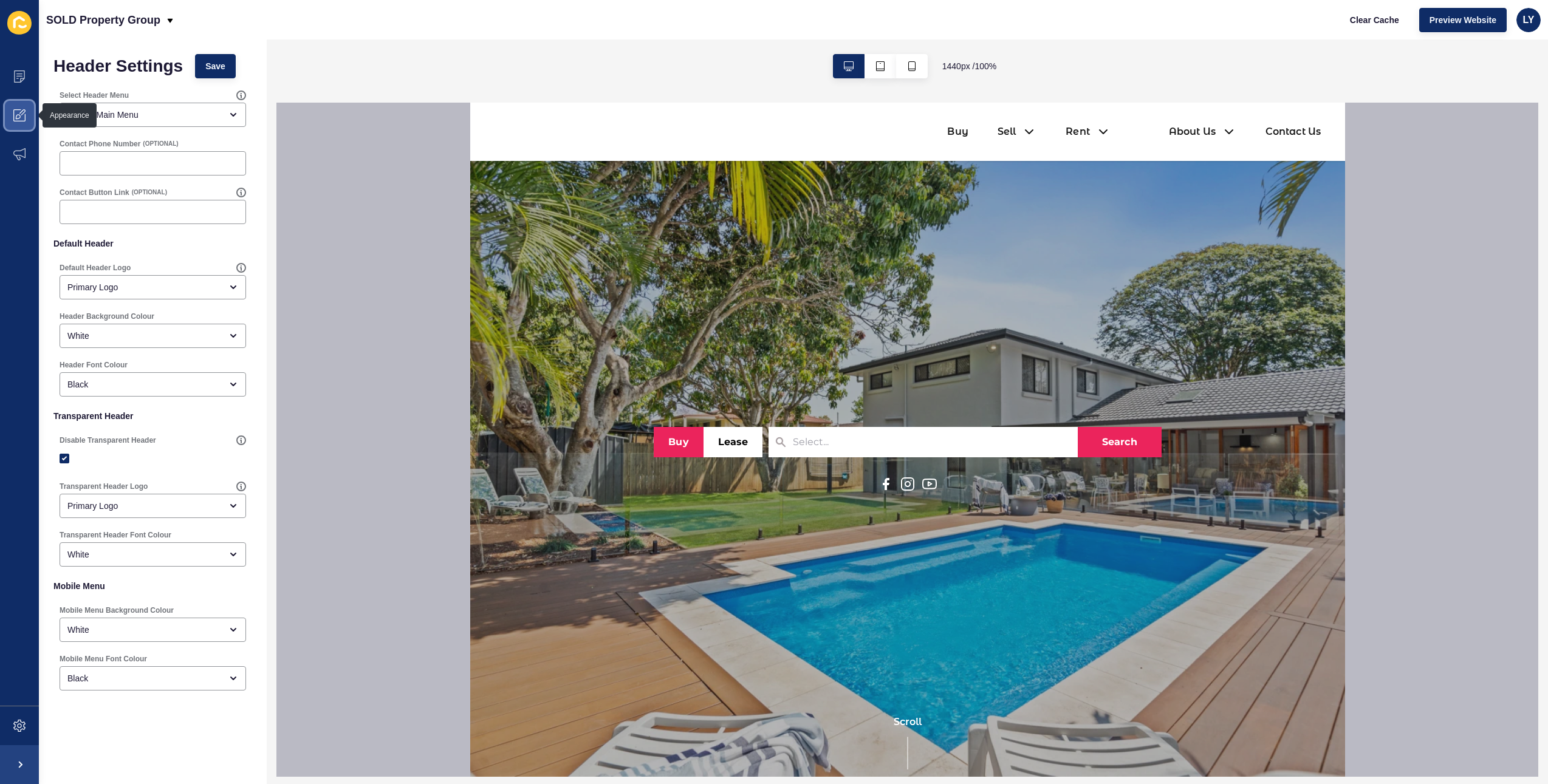
click at [22, 122] on span at bounding box center [20, 115] width 39 height 39
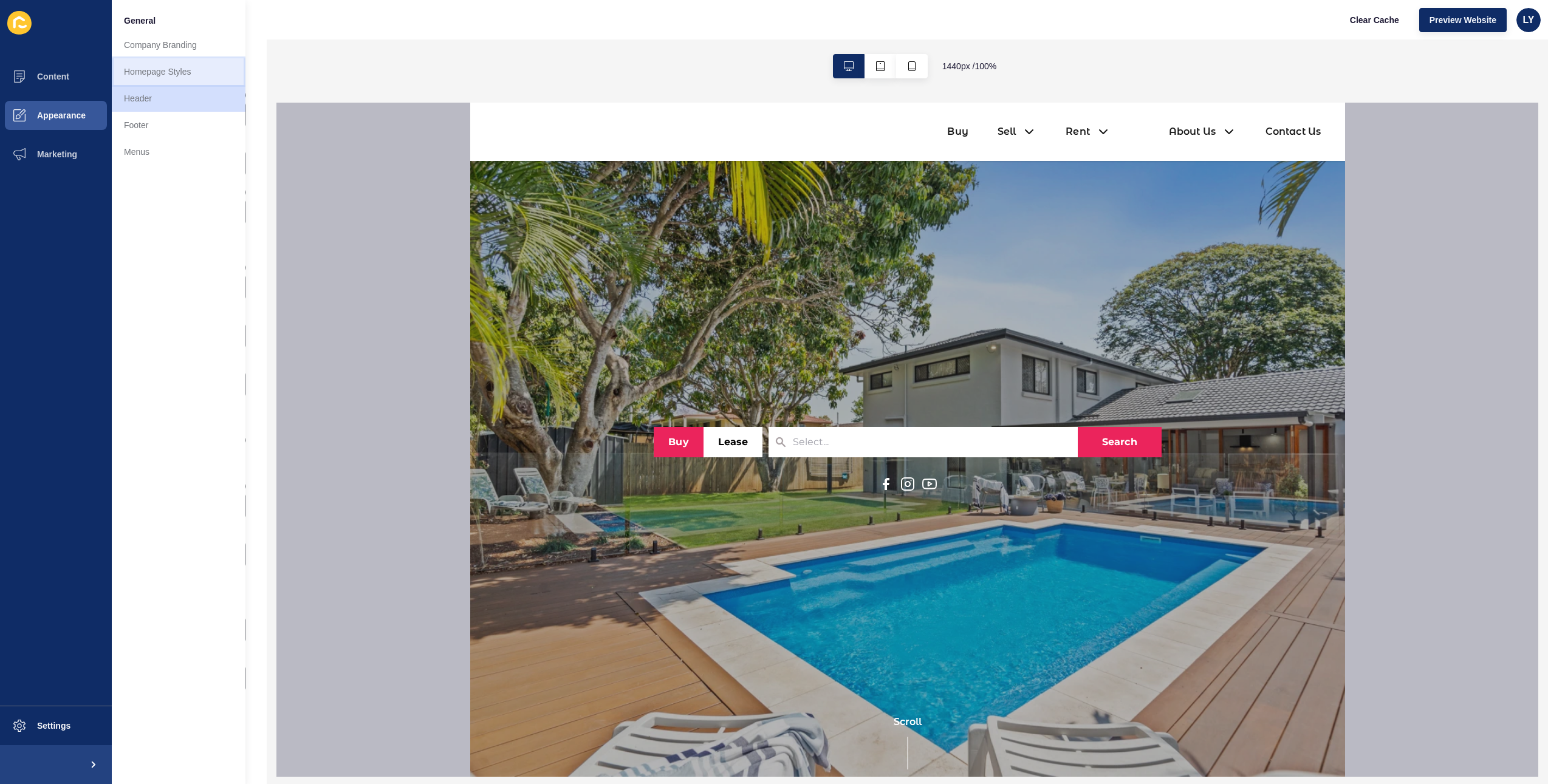
click at [181, 75] on link "Homepage Styles" at bounding box center [178, 72] width 133 height 27
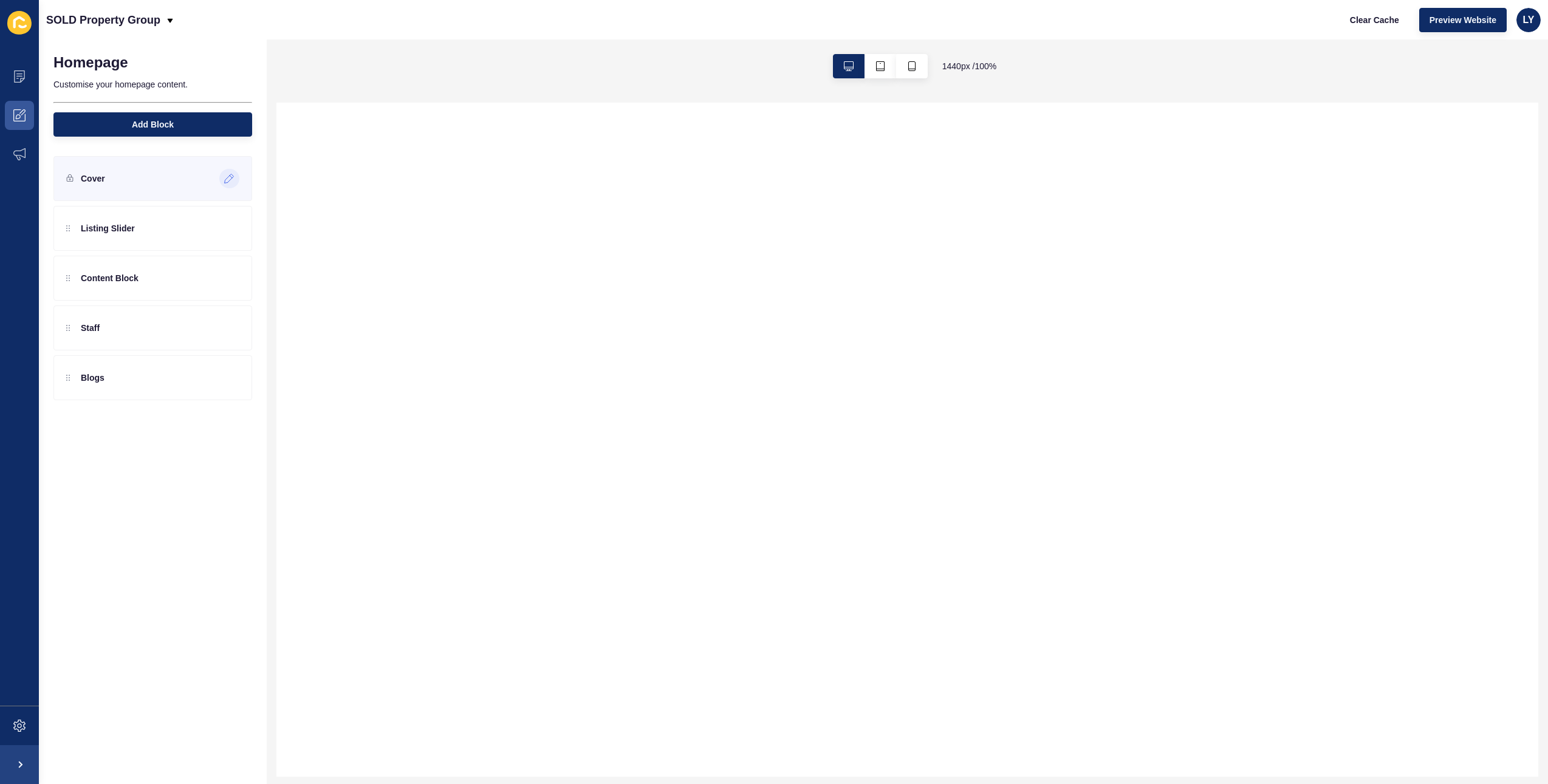
select select
click at [225, 177] on icon at bounding box center [229, 178] width 10 height 10
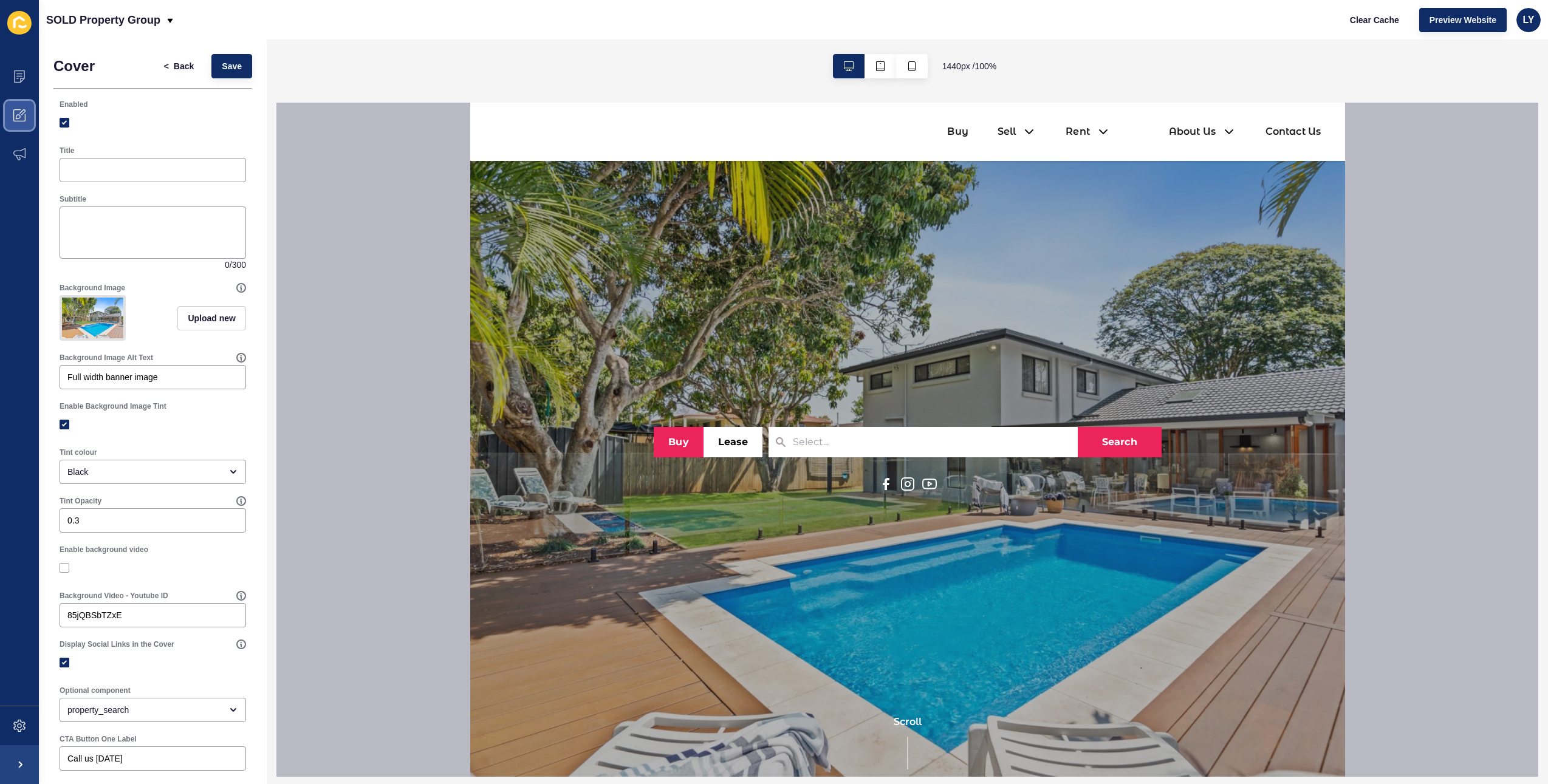
click at [6, 106] on span at bounding box center [20, 115] width 39 height 39
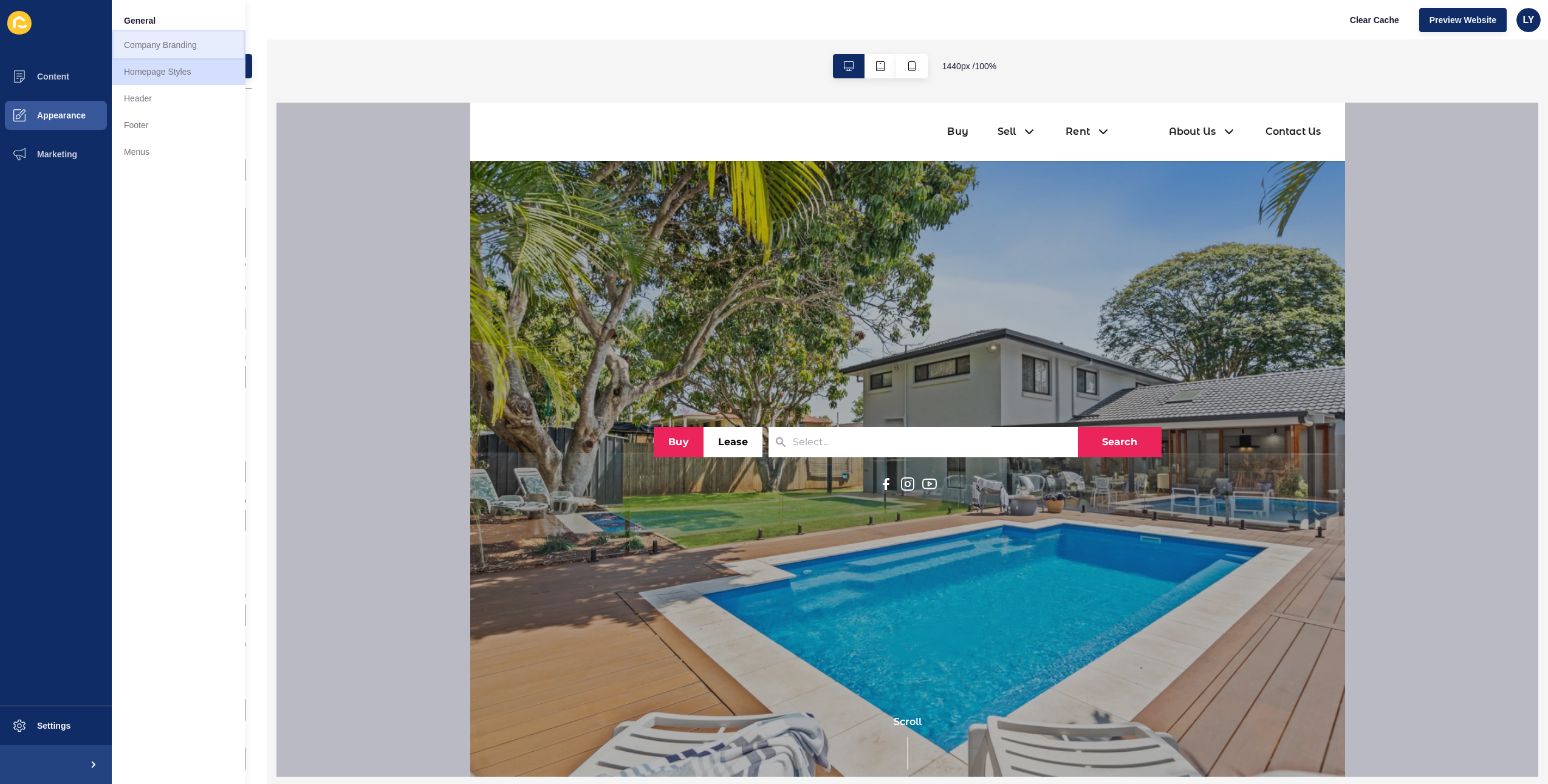
click at [158, 47] on link "Company Branding" at bounding box center [178, 45] width 133 height 27
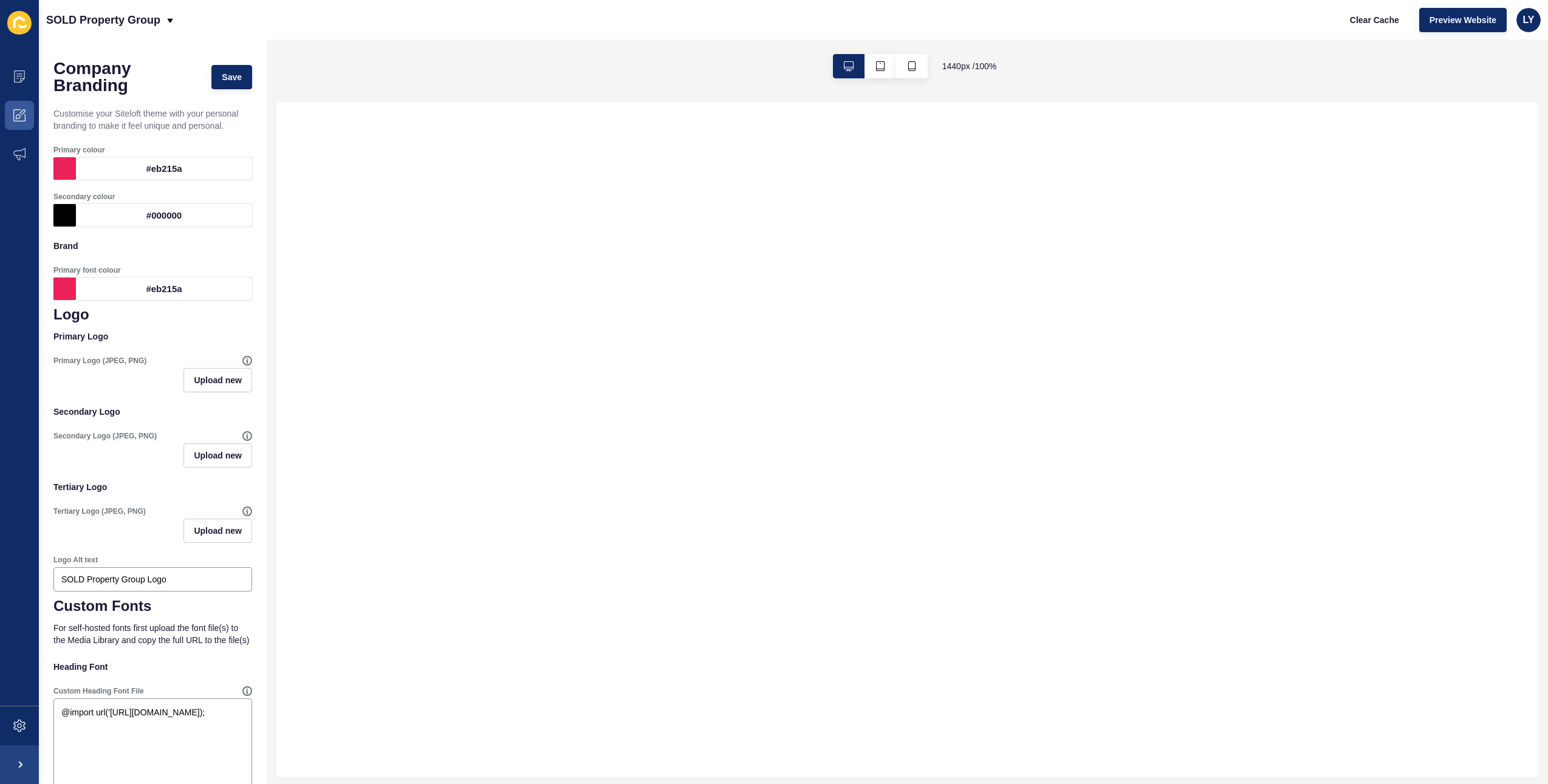
select select
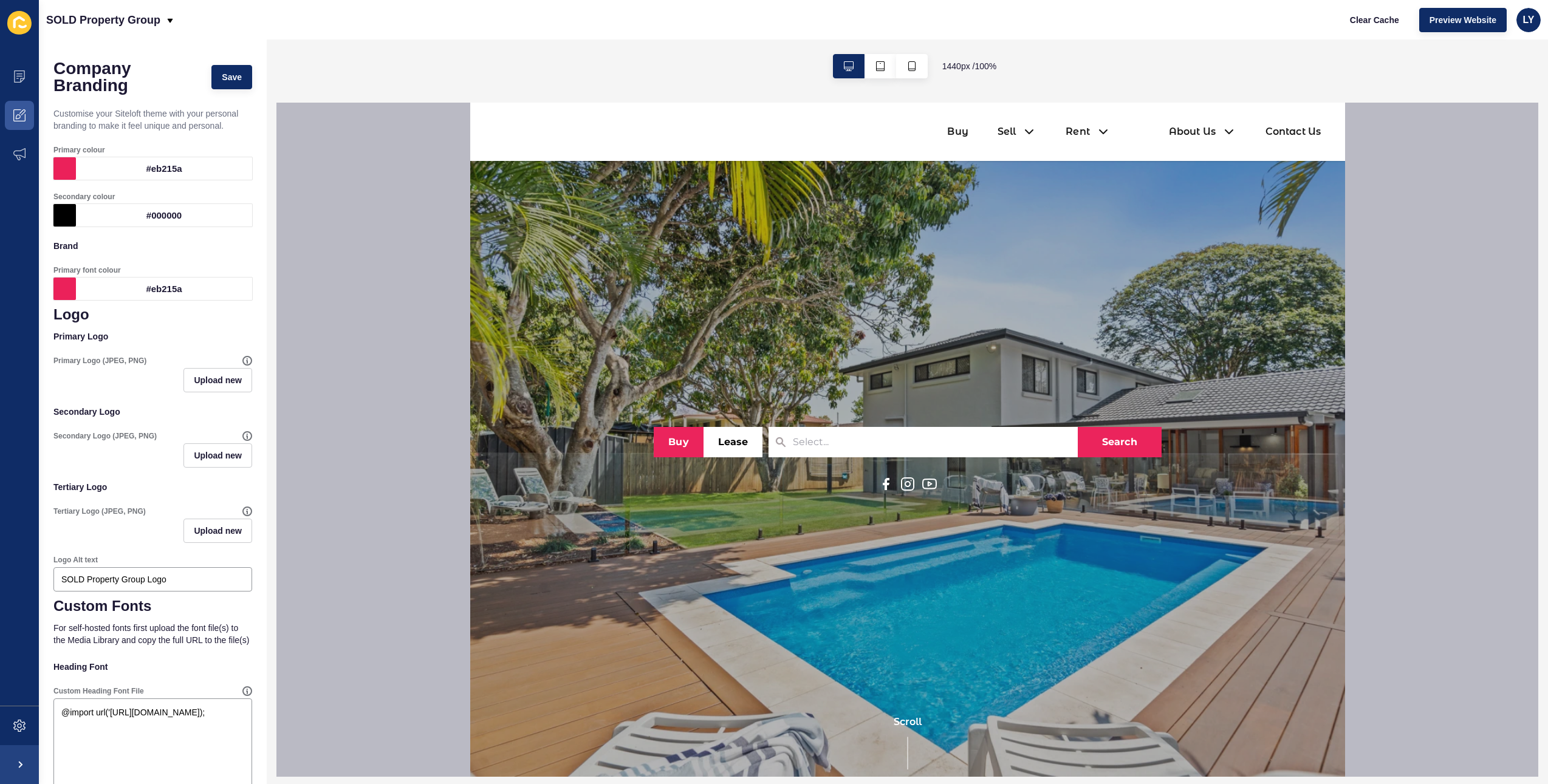
click at [169, 287] on div "#eb215a" at bounding box center [164, 288] width 176 height 23
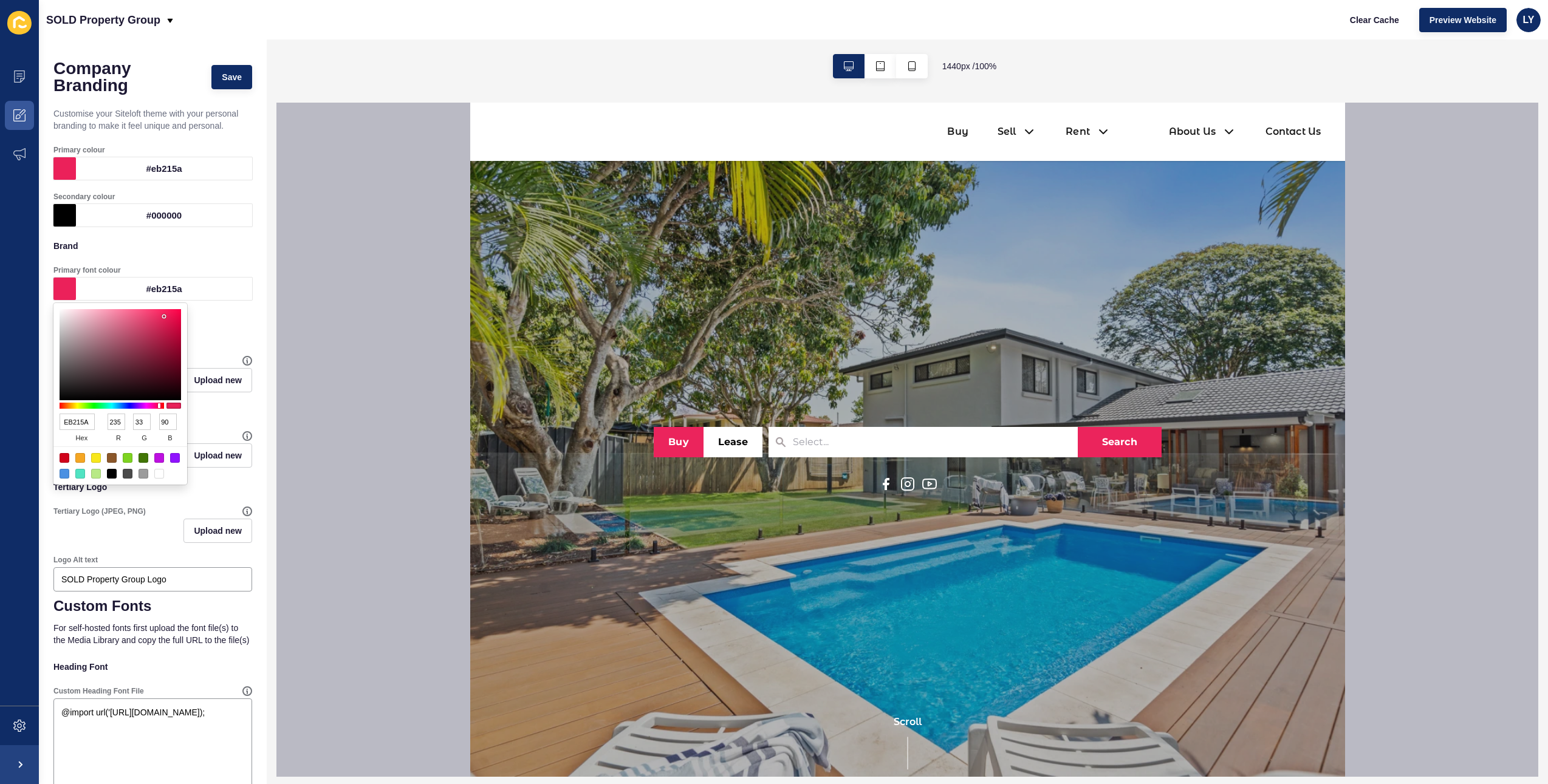
click at [339, 286] on div at bounding box center [907, 440] width 1262 height 674
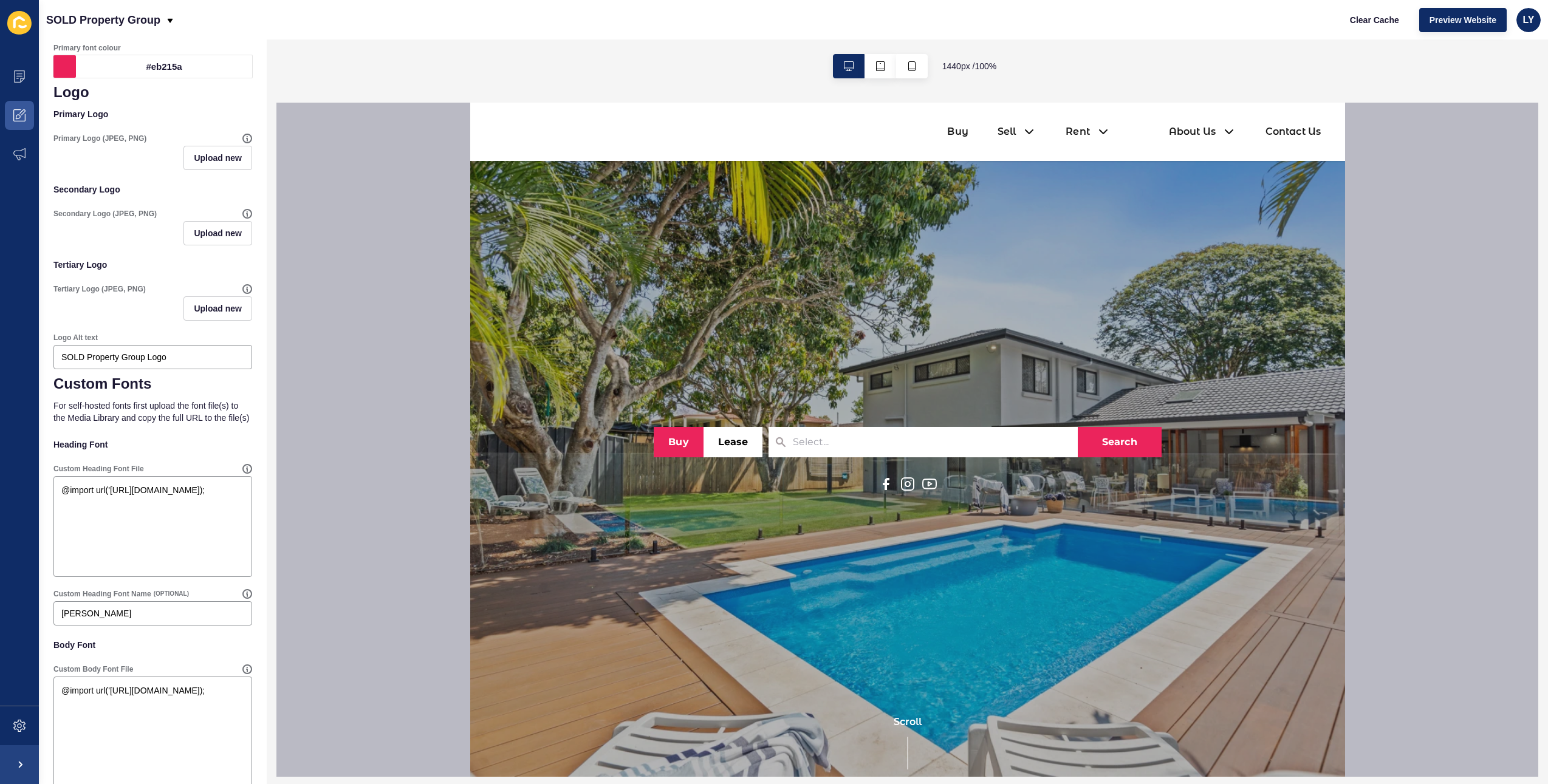
scroll to position [176, 0]
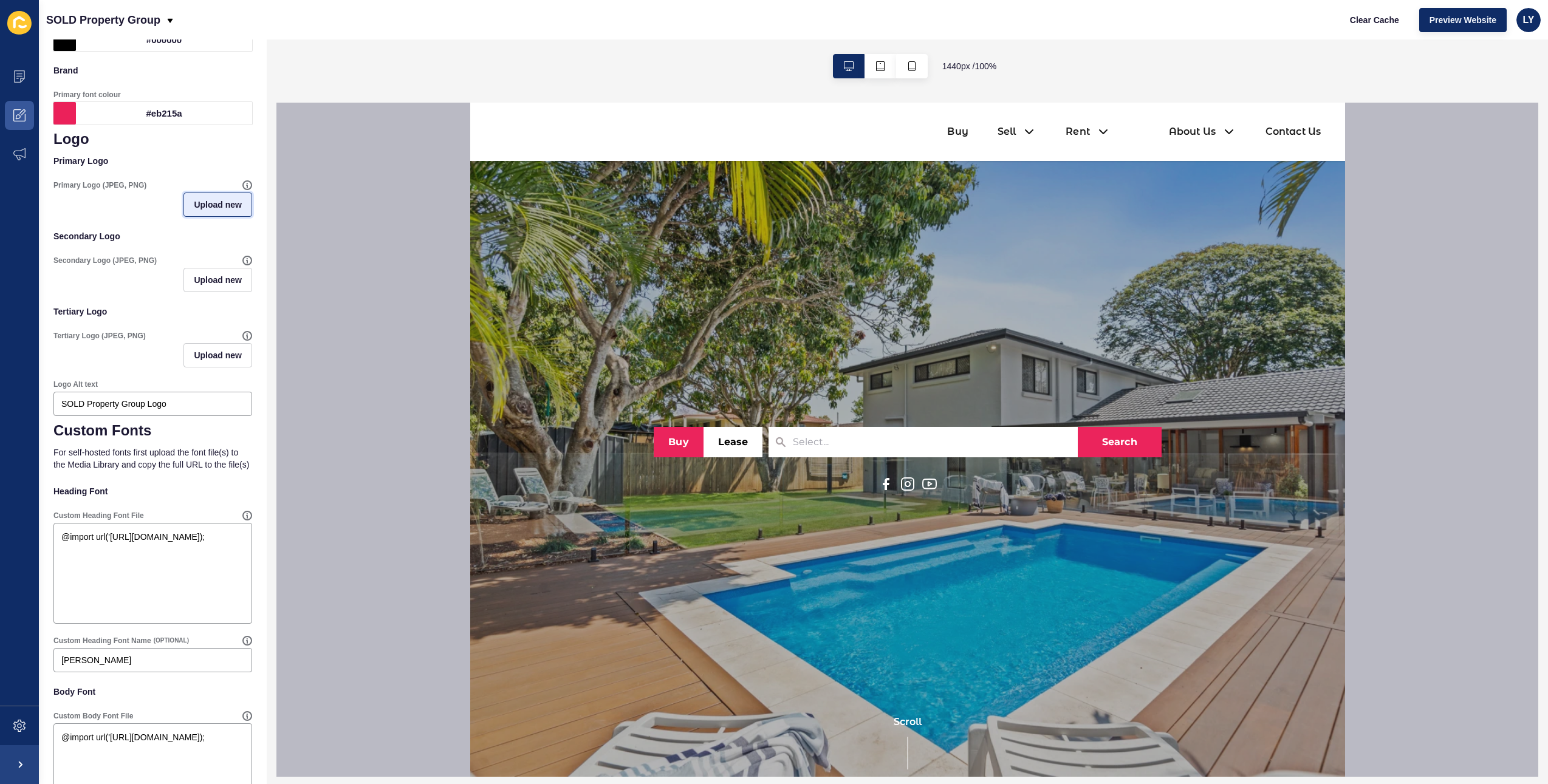
click at [206, 213] on button "Upload new" at bounding box center [217, 204] width 68 height 24
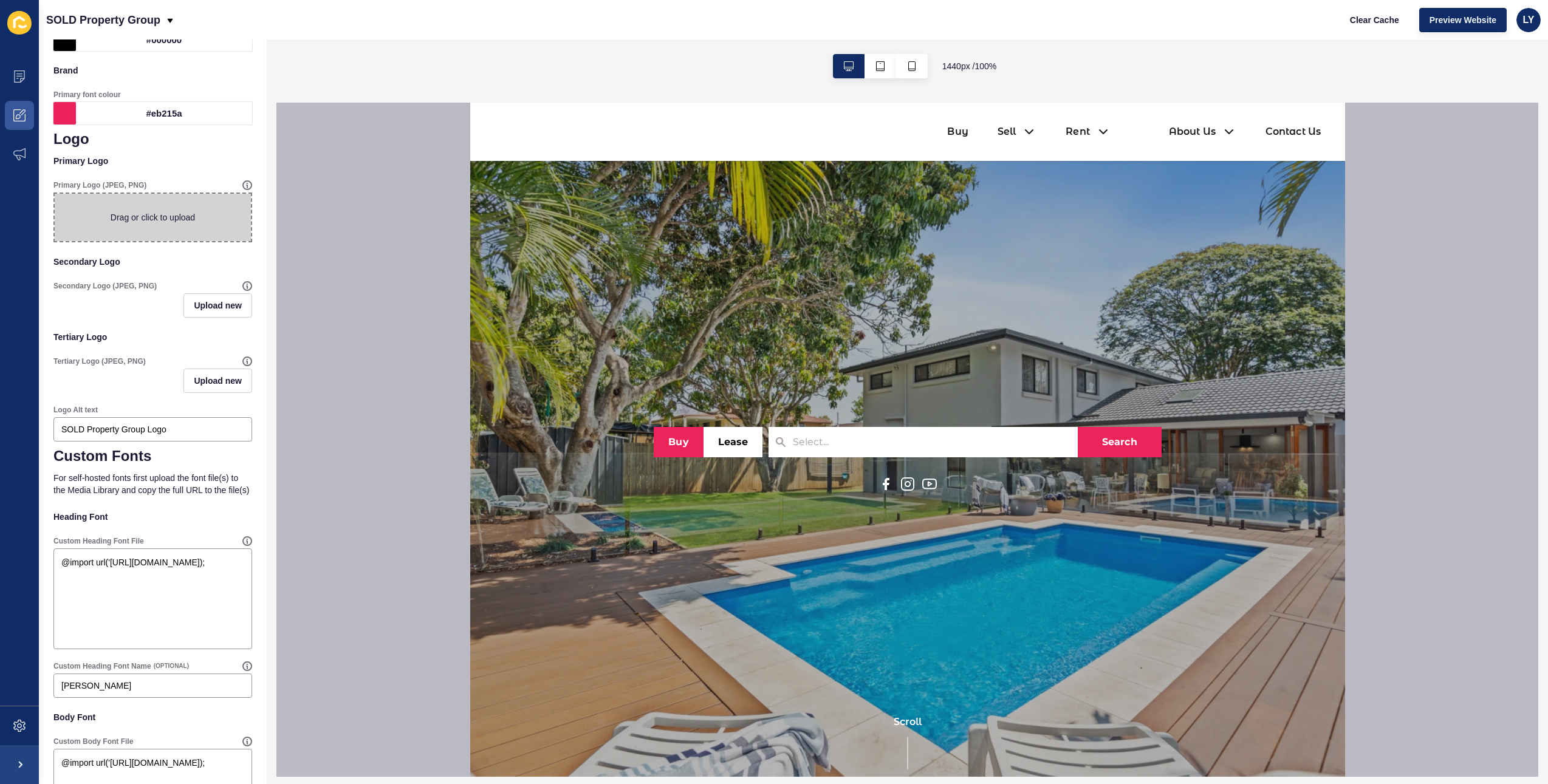
click at [136, 217] on span at bounding box center [152, 217] width 196 height 47
click at [55, 194] on input "Drag or click to upload" at bounding box center [55, 194] width 0 height 0
click at [113, 215] on span at bounding box center [152, 217] width 196 height 47
click at [55, 194] on input "Drag or click to upload" at bounding box center [55, 194] width 0 height 0
type input "C:\fakepath\Sold Property.png"
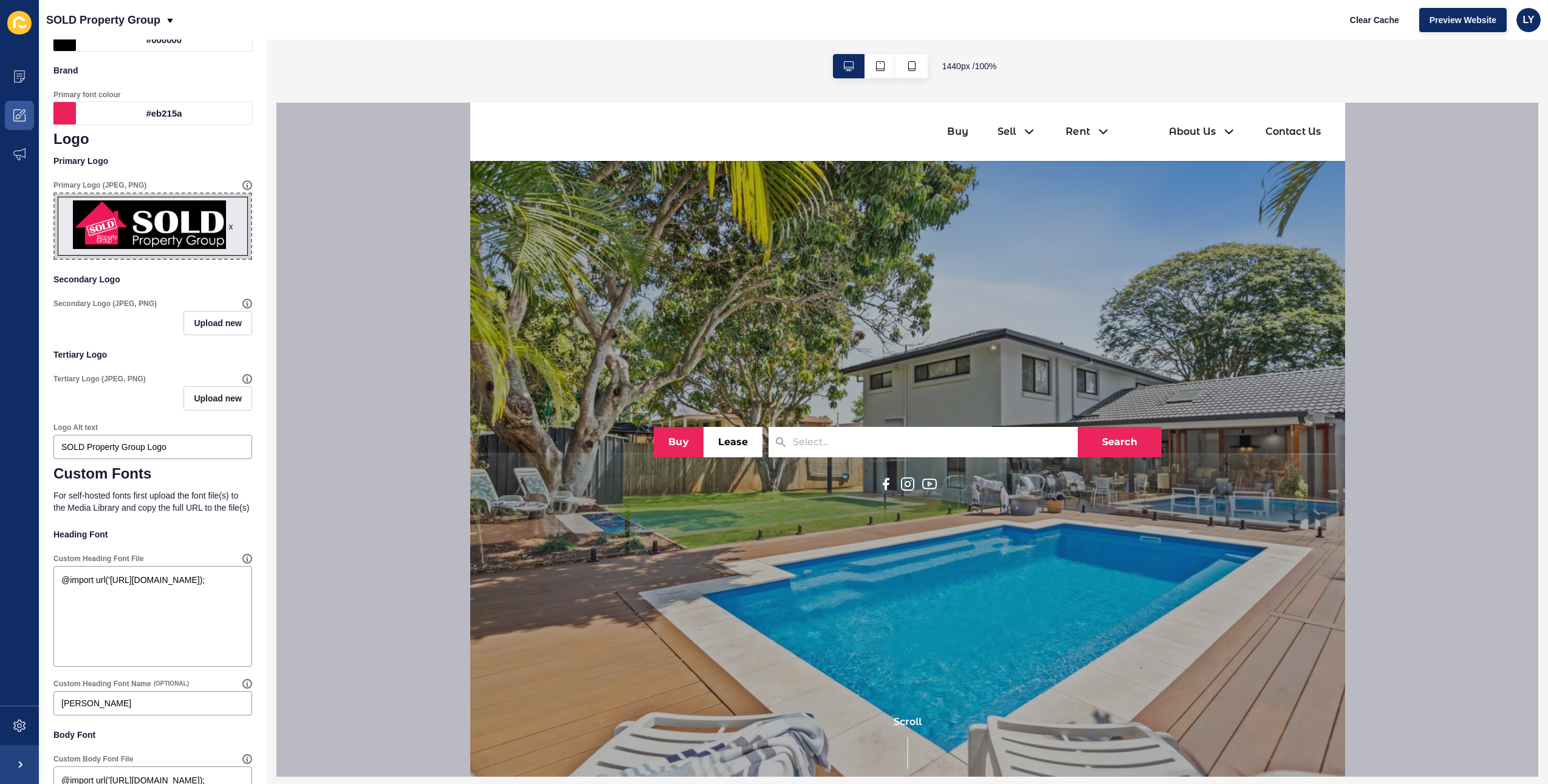
scroll to position [0, 0]
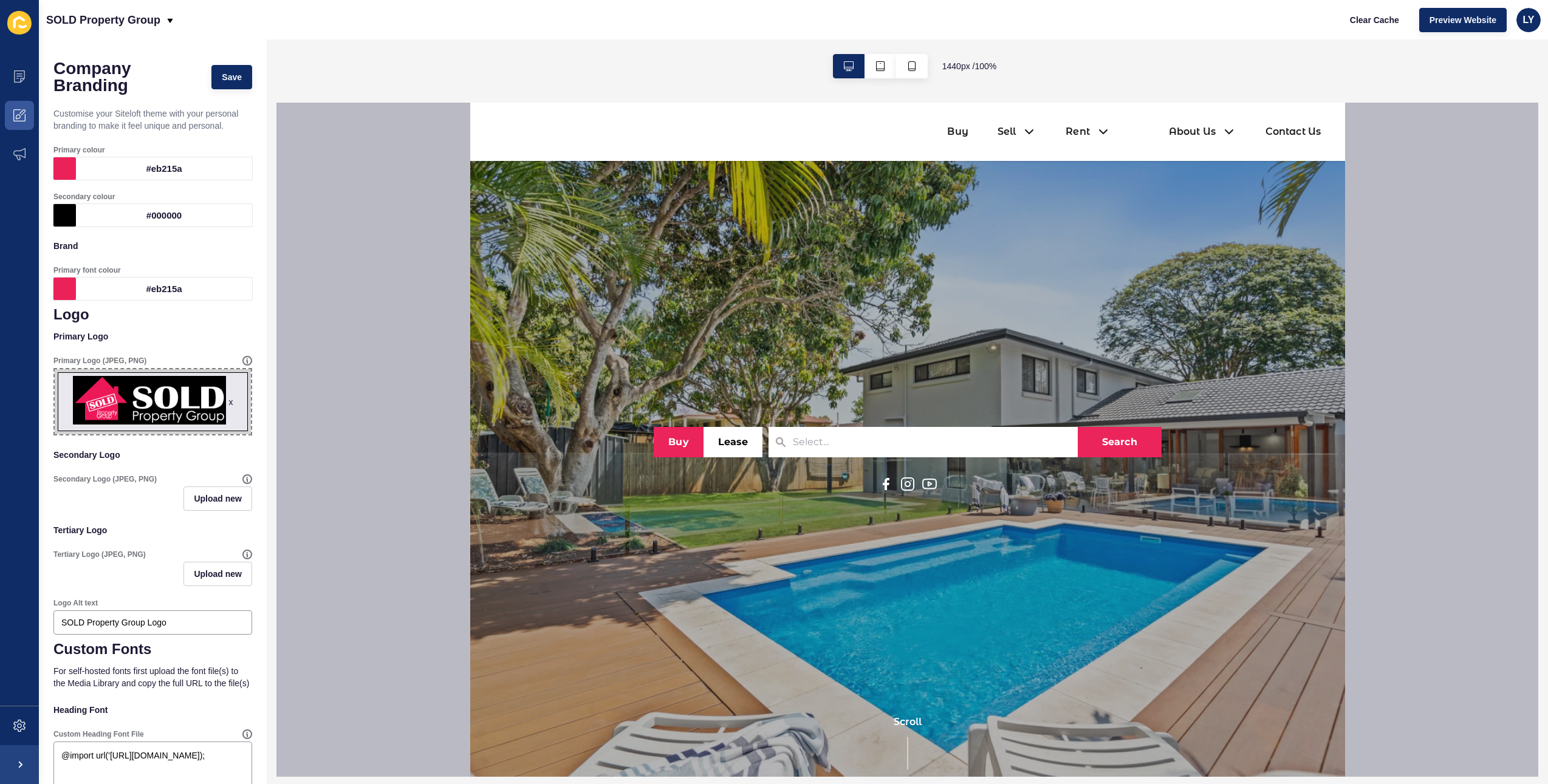
click at [240, 91] on div "Company Branding Save" at bounding box center [152, 77] width 199 height 46
click at [236, 77] on span "Save" at bounding box center [232, 77] width 20 height 12
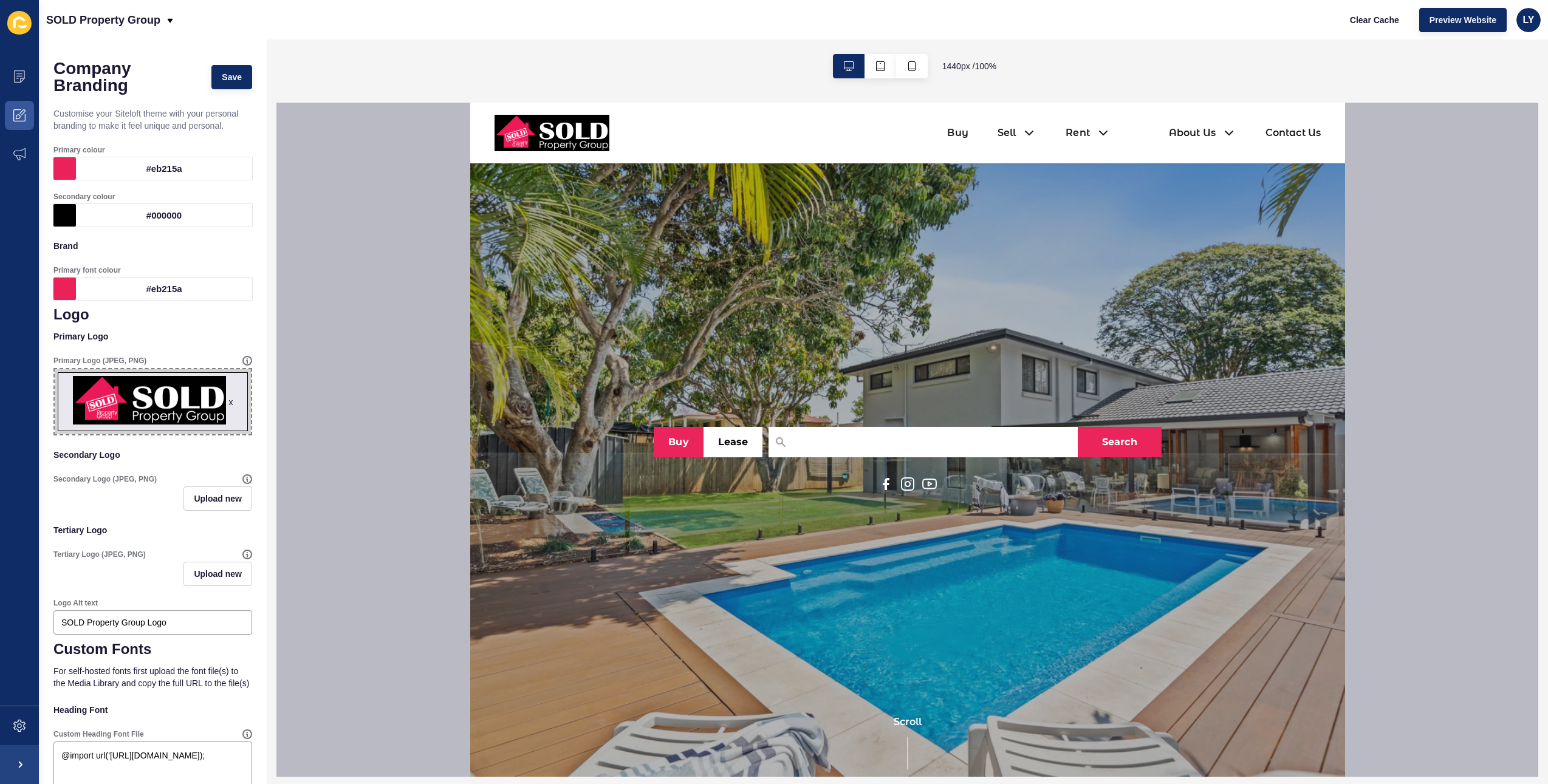
click at [378, 223] on div at bounding box center [907, 440] width 1262 height 674
click at [544, 134] on img at bounding box center [551, 133] width 115 height 36
click at [408, 264] on div at bounding box center [907, 440] width 1262 height 674
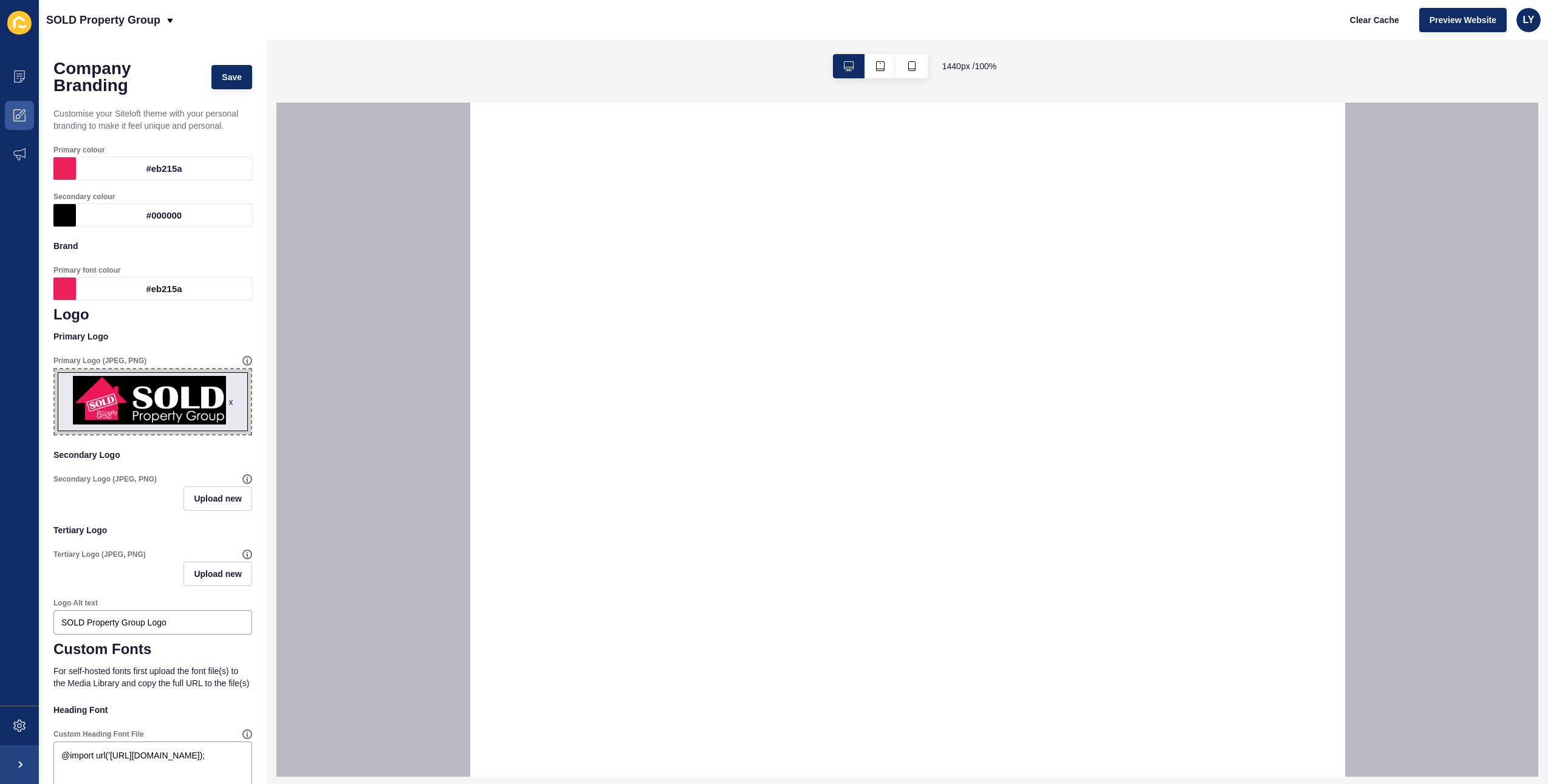
select select
